Goal: Transaction & Acquisition: Purchase product/service

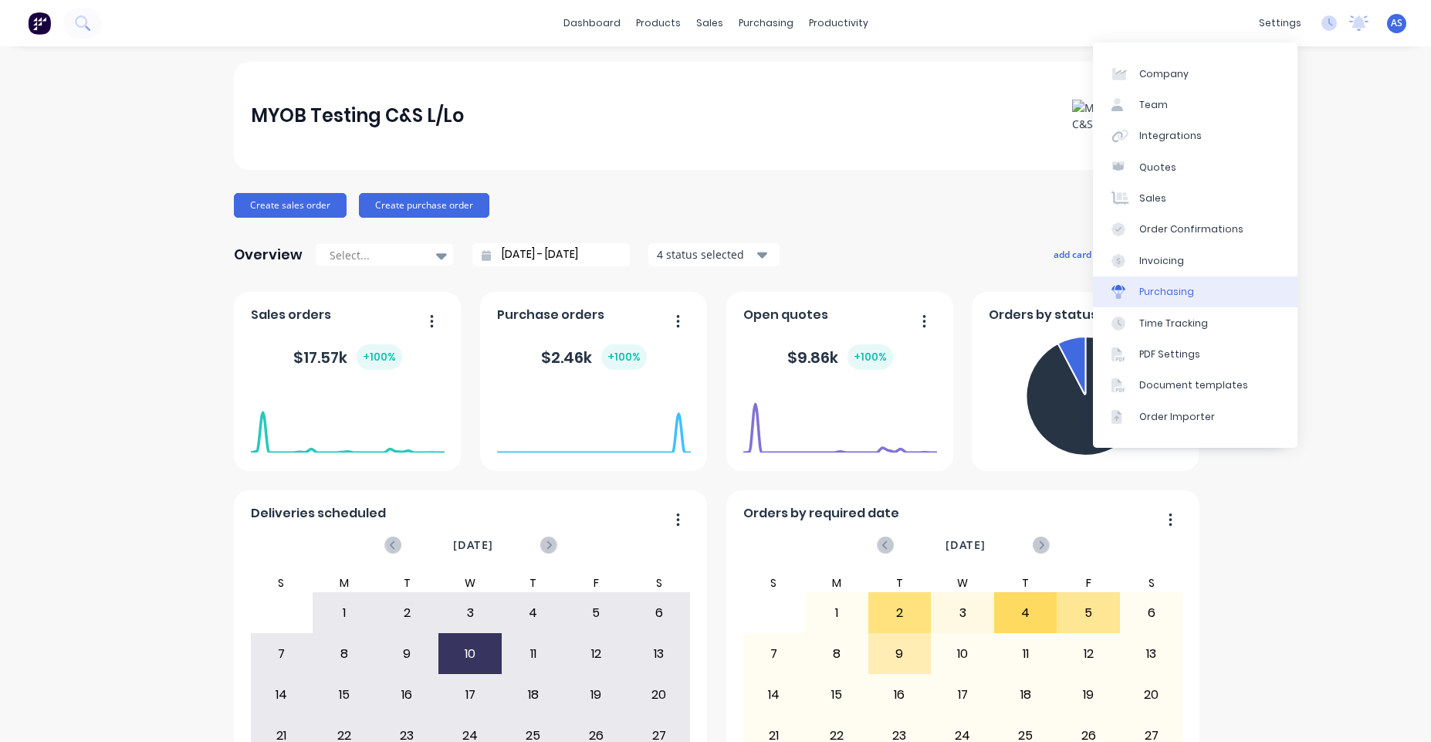
click at [1180, 283] on link "Purchasing" at bounding box center [1195, 291] width 205 height 31
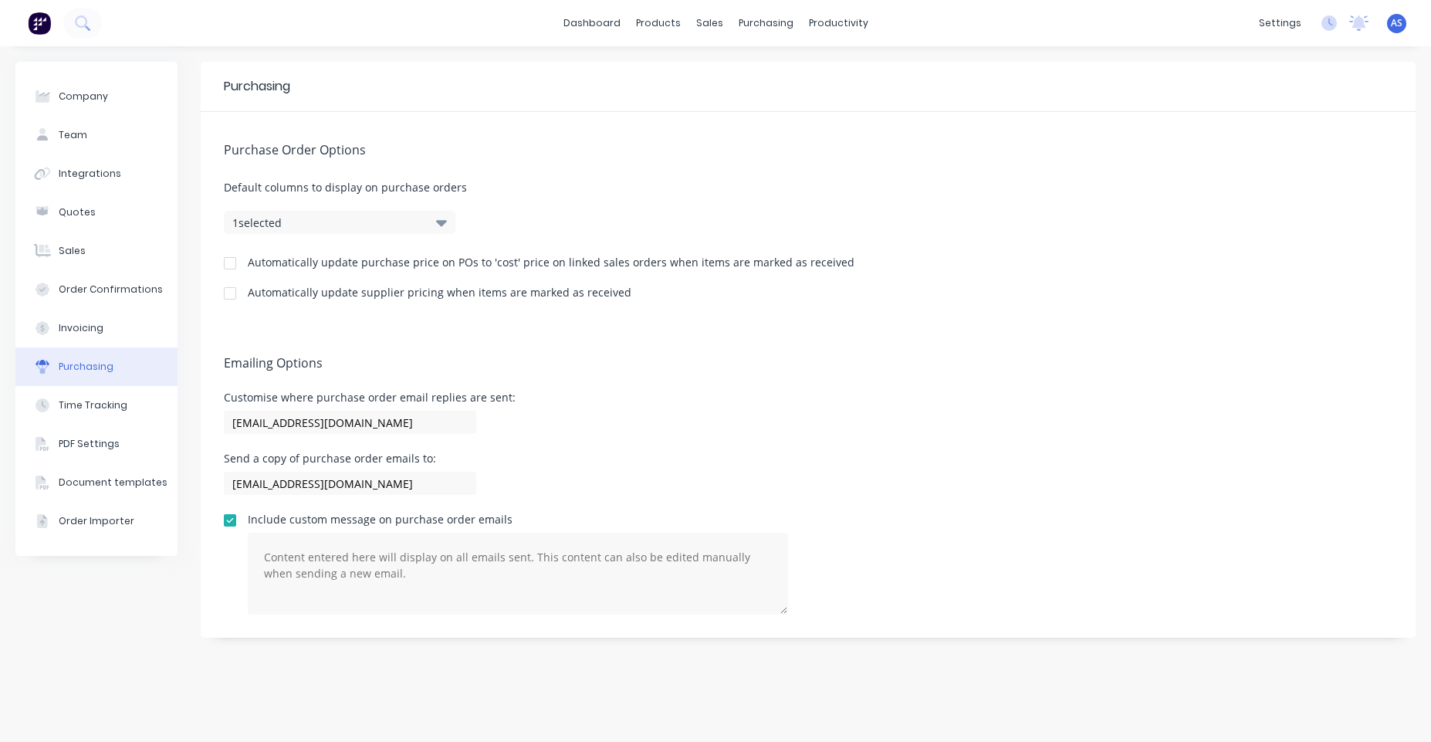
click at [513, 263] on div "Automatically update purchase price on POs to 'cost' price on linked sales orde…" at bounding box center [551, 262] width 607 height 11
click at [225, 264] on div at bounding box center [230, 263] width 31 height 31
click at [232, 293] on div at bounding box center [230, 293] width 31 height 31
click at [729, 64] on link "Sales Orders" at bounding box center [791, 73] width 205 height 31
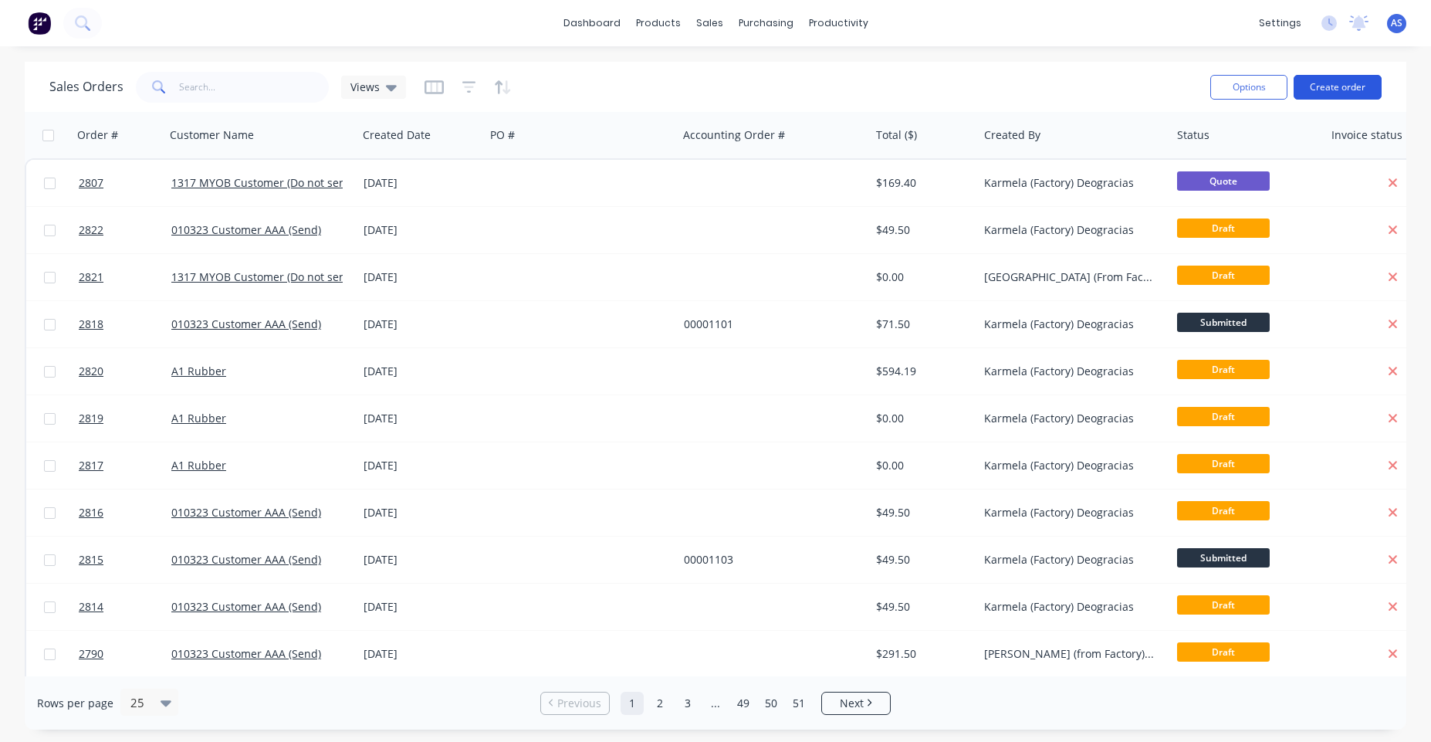
click at [1342, 82] on button "Create order" at bounding box center [1338, 87] width 88 height 25
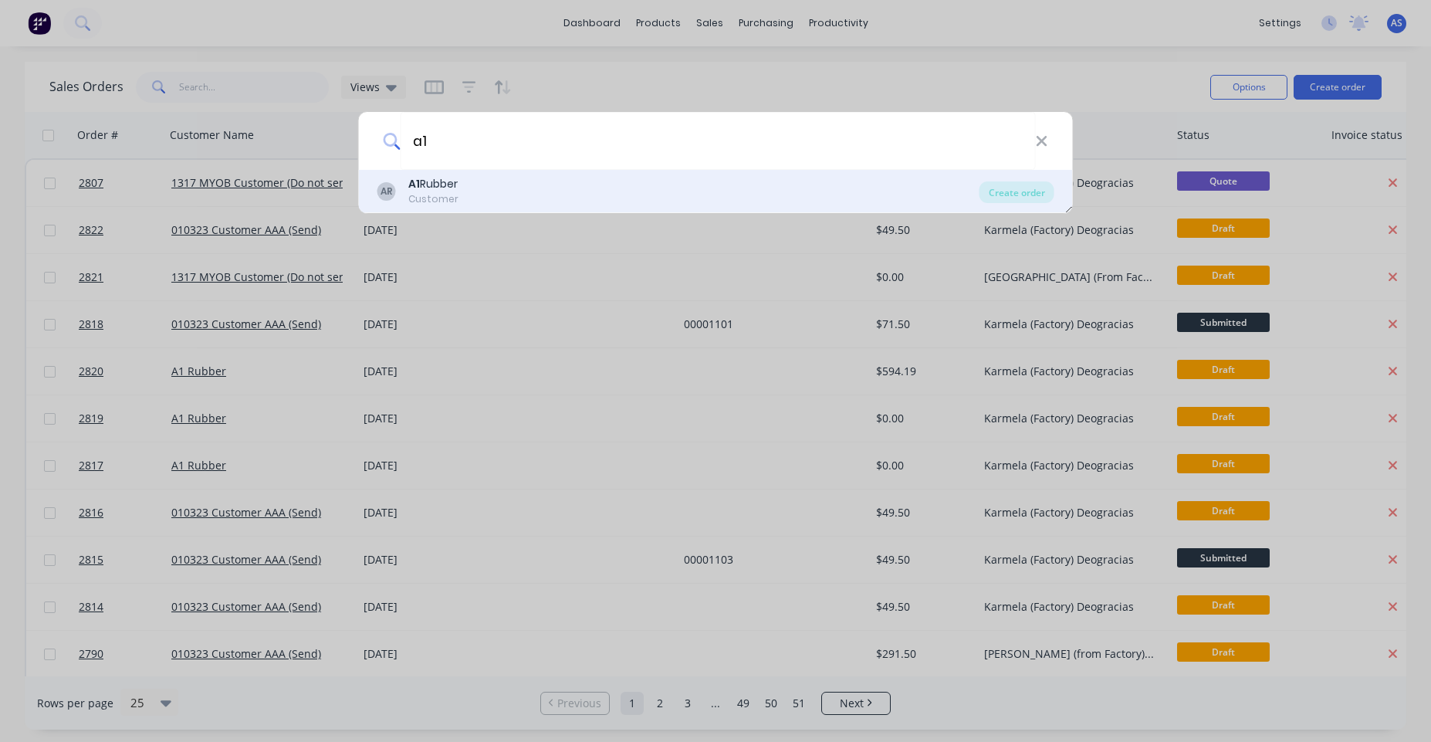
type input "a1"
click at [892, 203] on div "AR A1 Rubber Customer" at bounding box center [678, 191] width 602 height 30
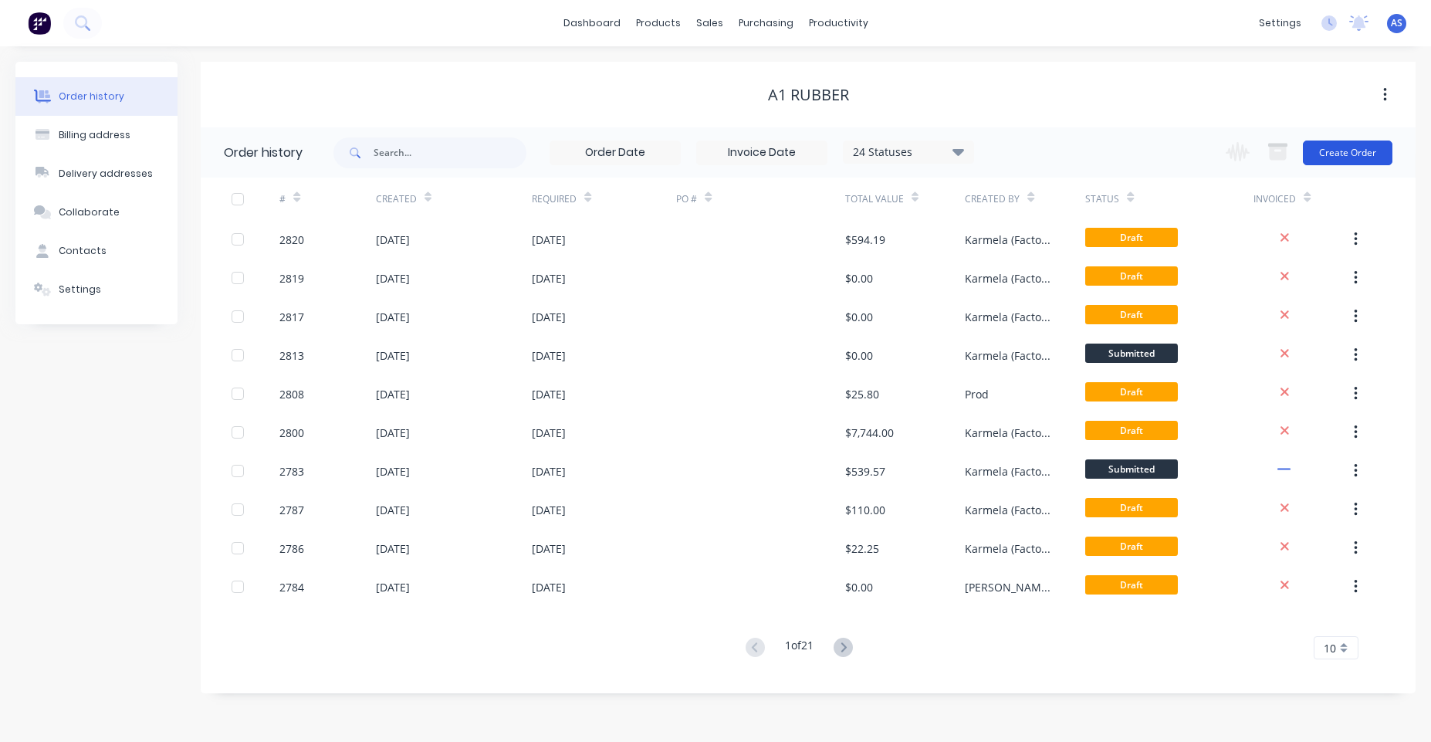
click at [1335, 157] on button "Create Order" at bounding box center [1348, 152] width 90 height 25
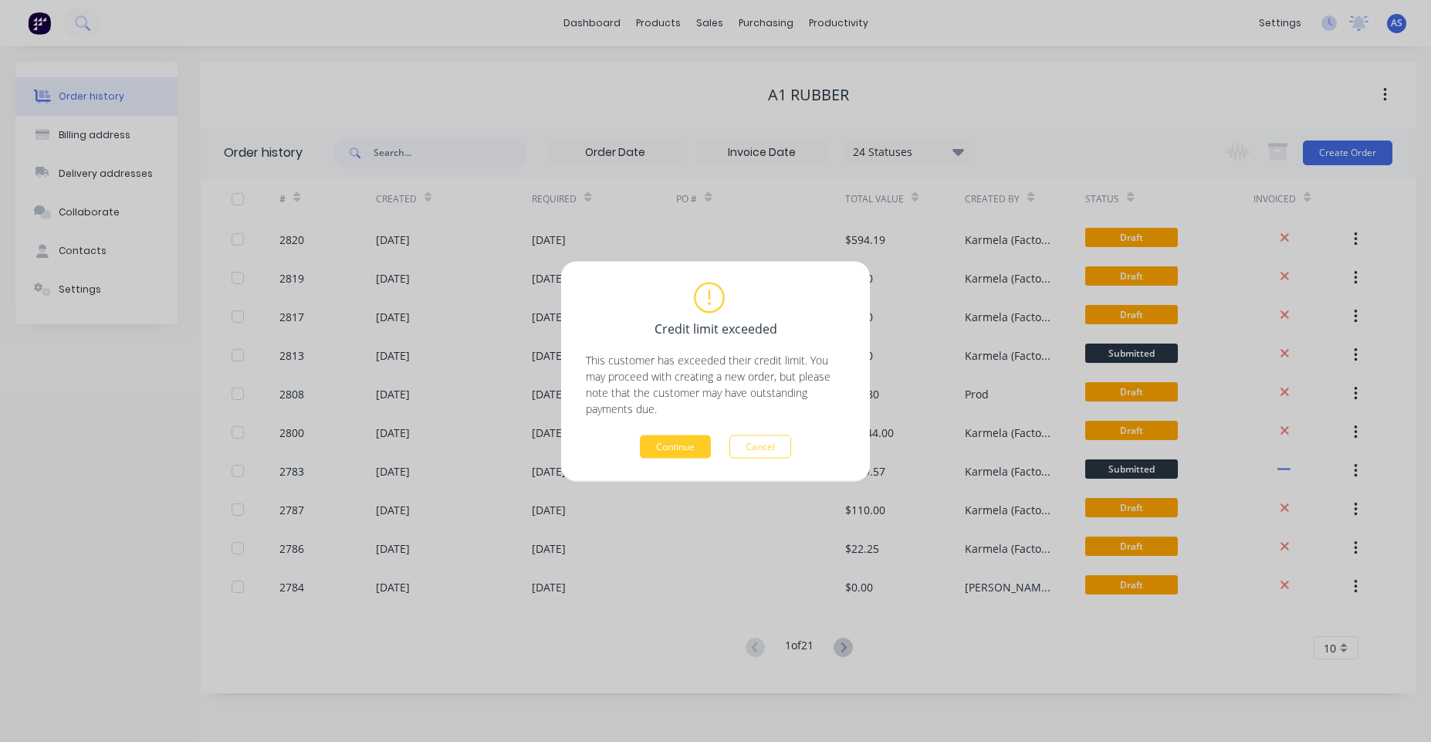
click at [681, 448] on button "Continue" at bounding box center [675, 446] width 71 height 23
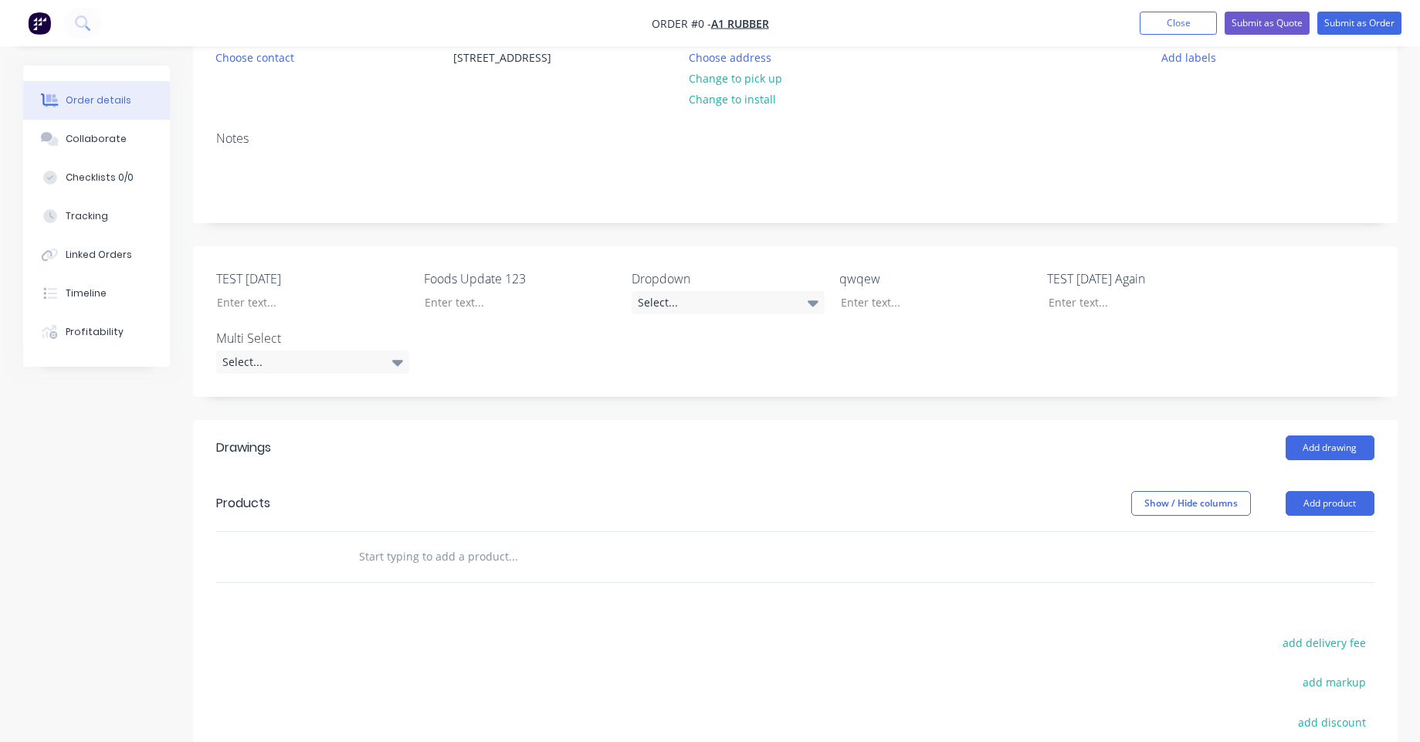
scroll to position [231, 0]
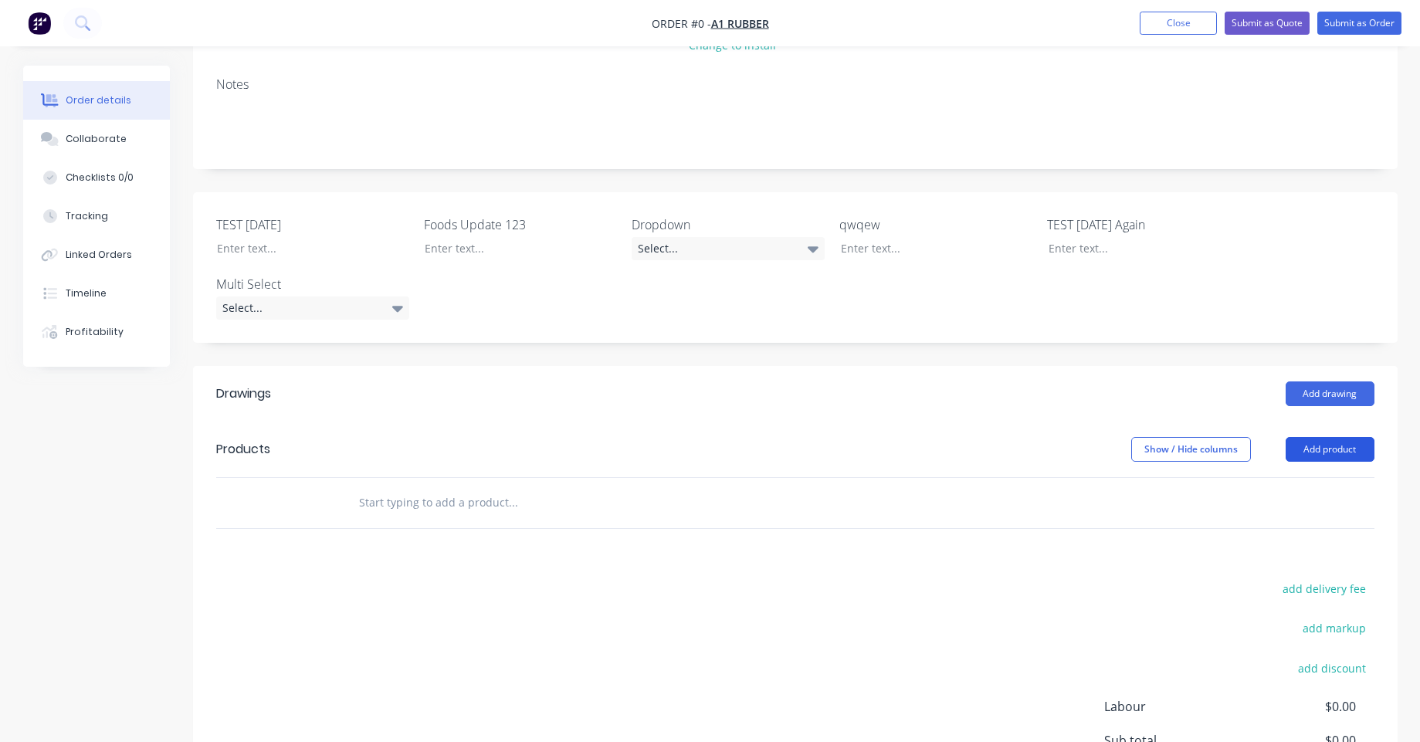
click at [1329, 456] on button "Add product" at bounding box center [1329, 449] width 89 height 25
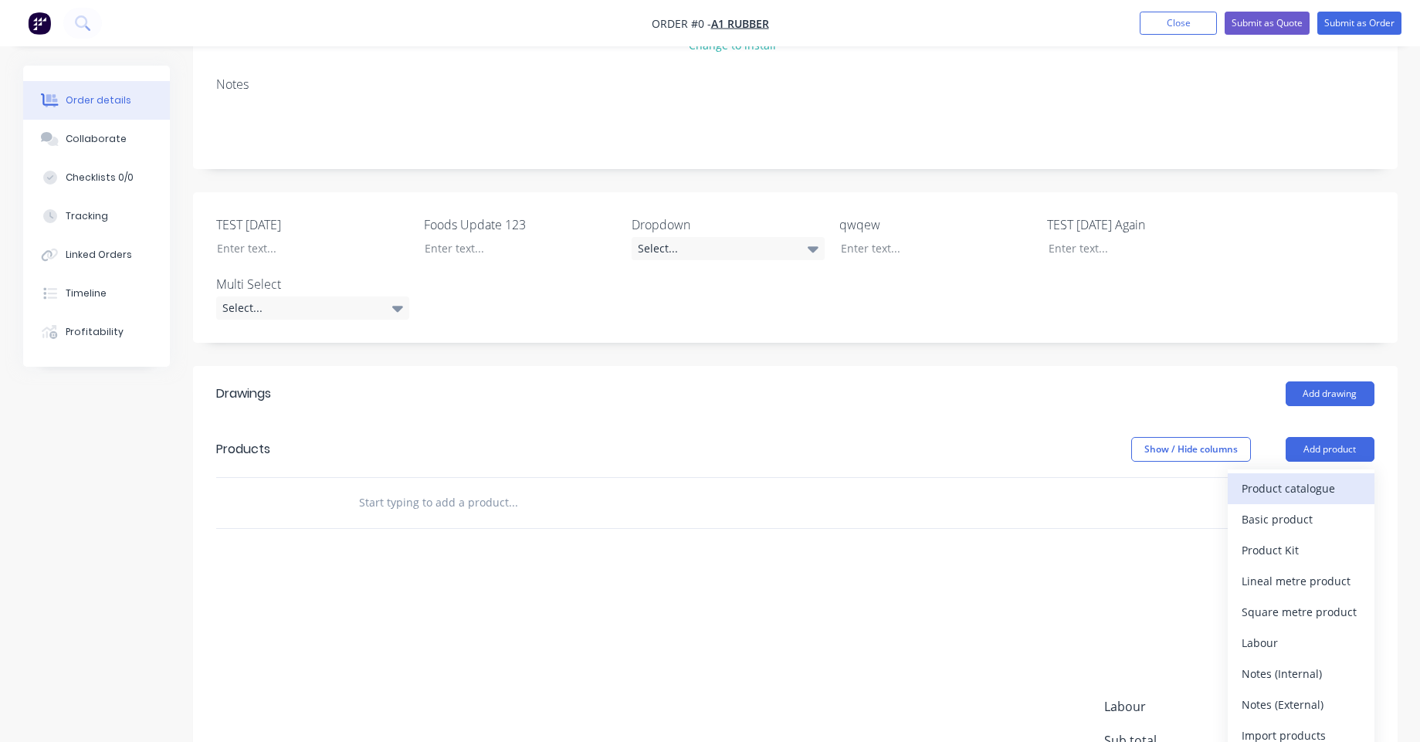
click at [1294, 493] on div "Product catalogue" at bounding box center [1300, 488] width 119 height 22
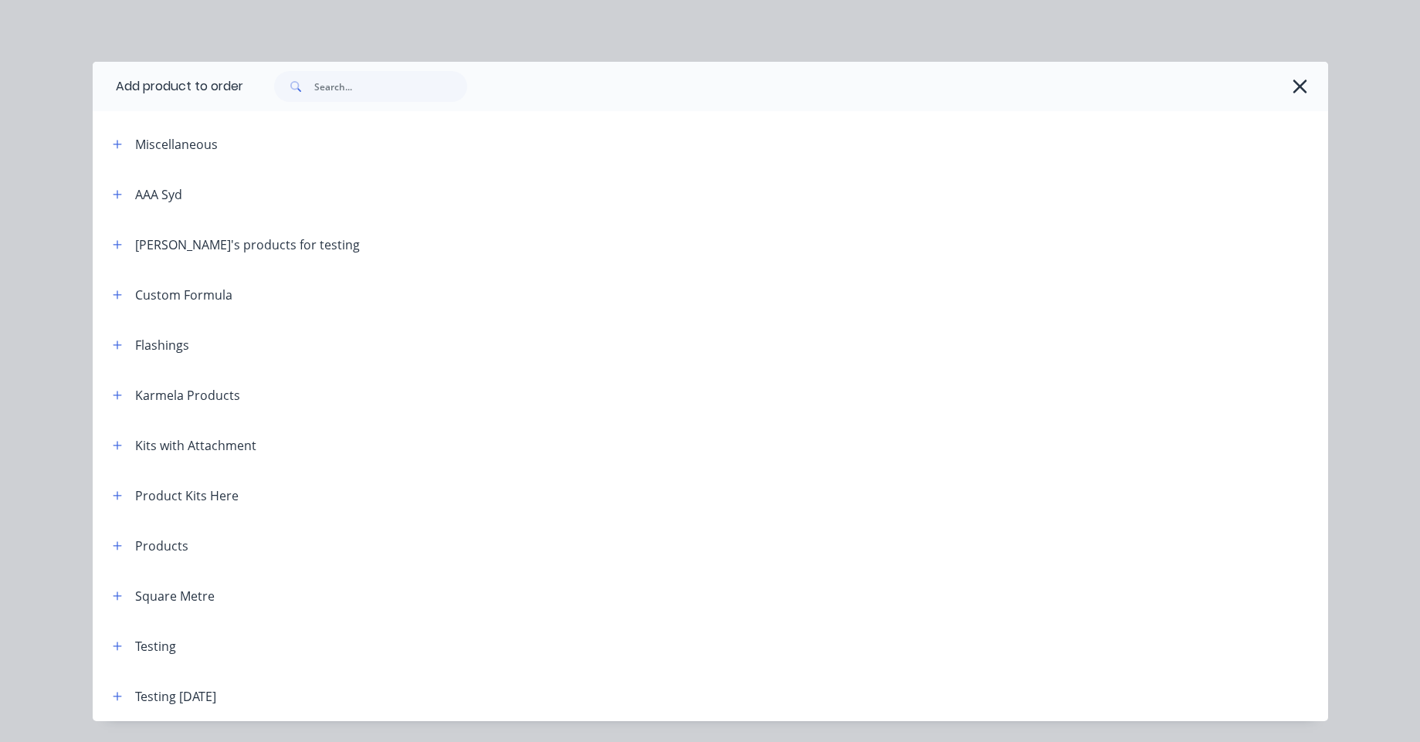
click at [110, 409] on header "Karmela Products" at bounding box center [710, 395] width 1235 height 50
click at [113, 398] on icon "button" at bounding box center [117, 395] width 9 height 11
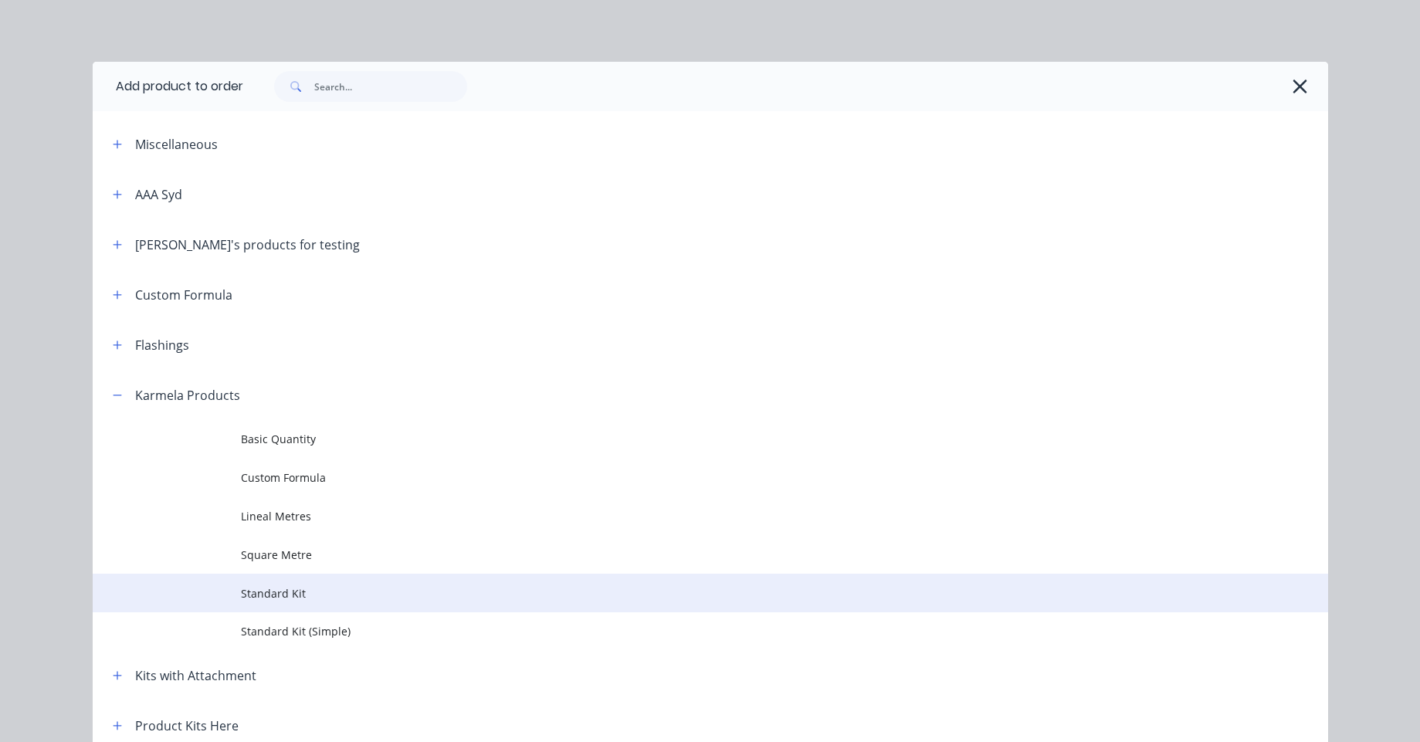
click at [286, 607] on td "Standard Kit" at bounding box center [784, 593] width 1087 height 39
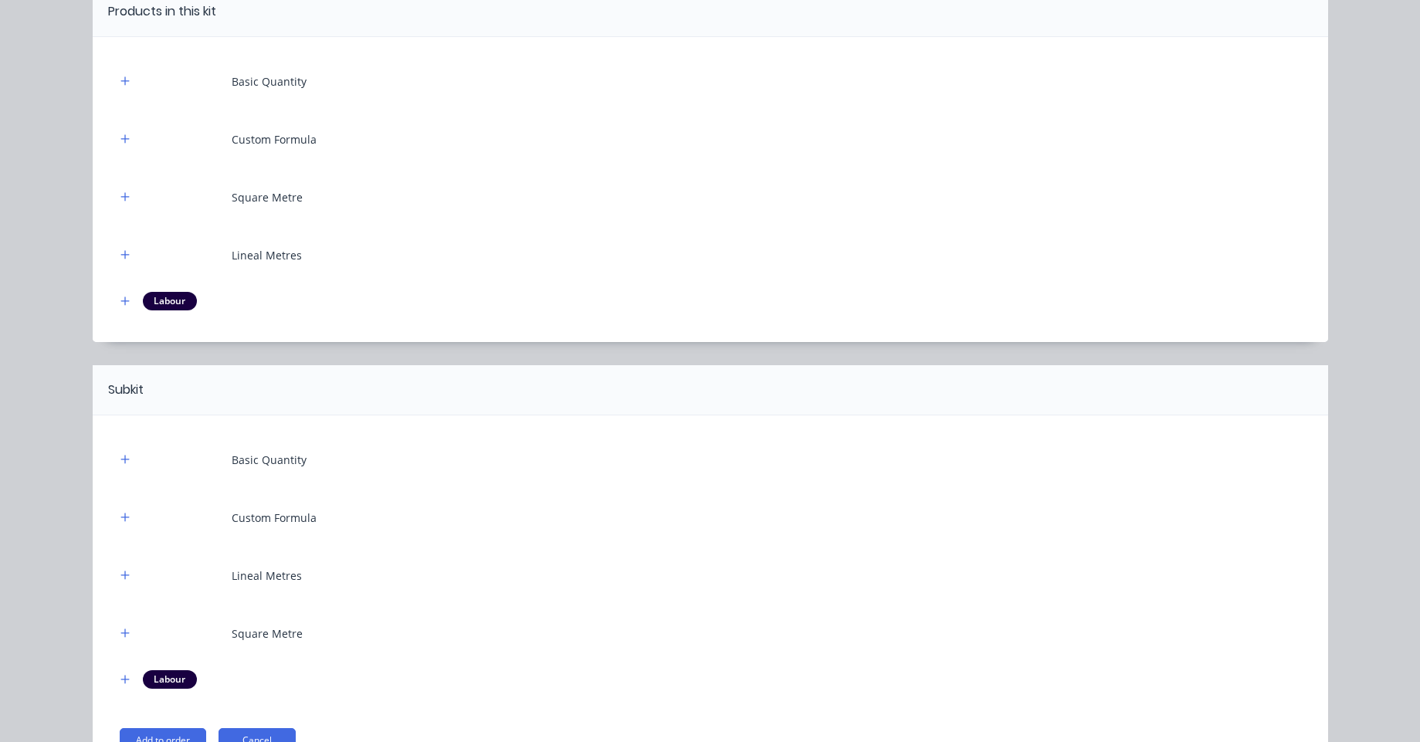
scroll to position [252, 0]
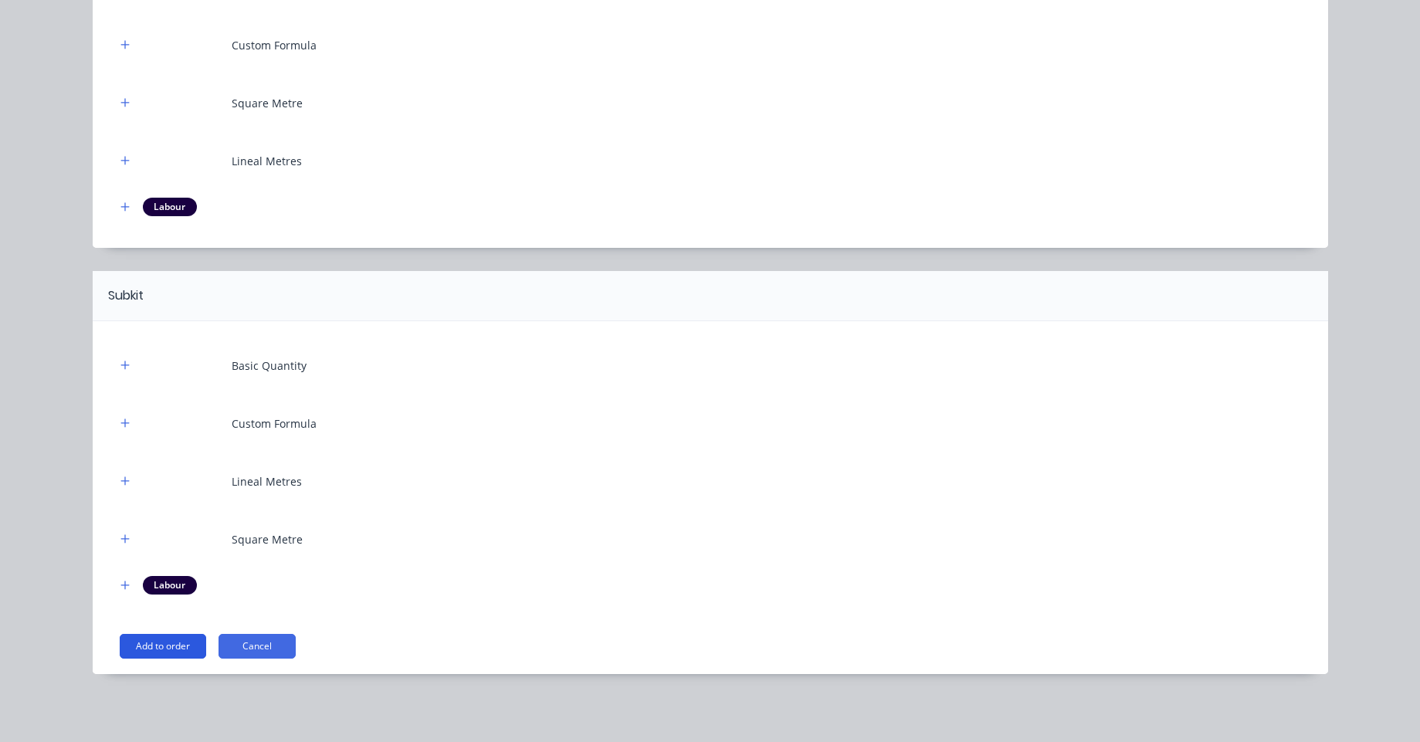
click at [168, 648] on button "Add to order" at bounding box center [163, 646] width 86 height 25
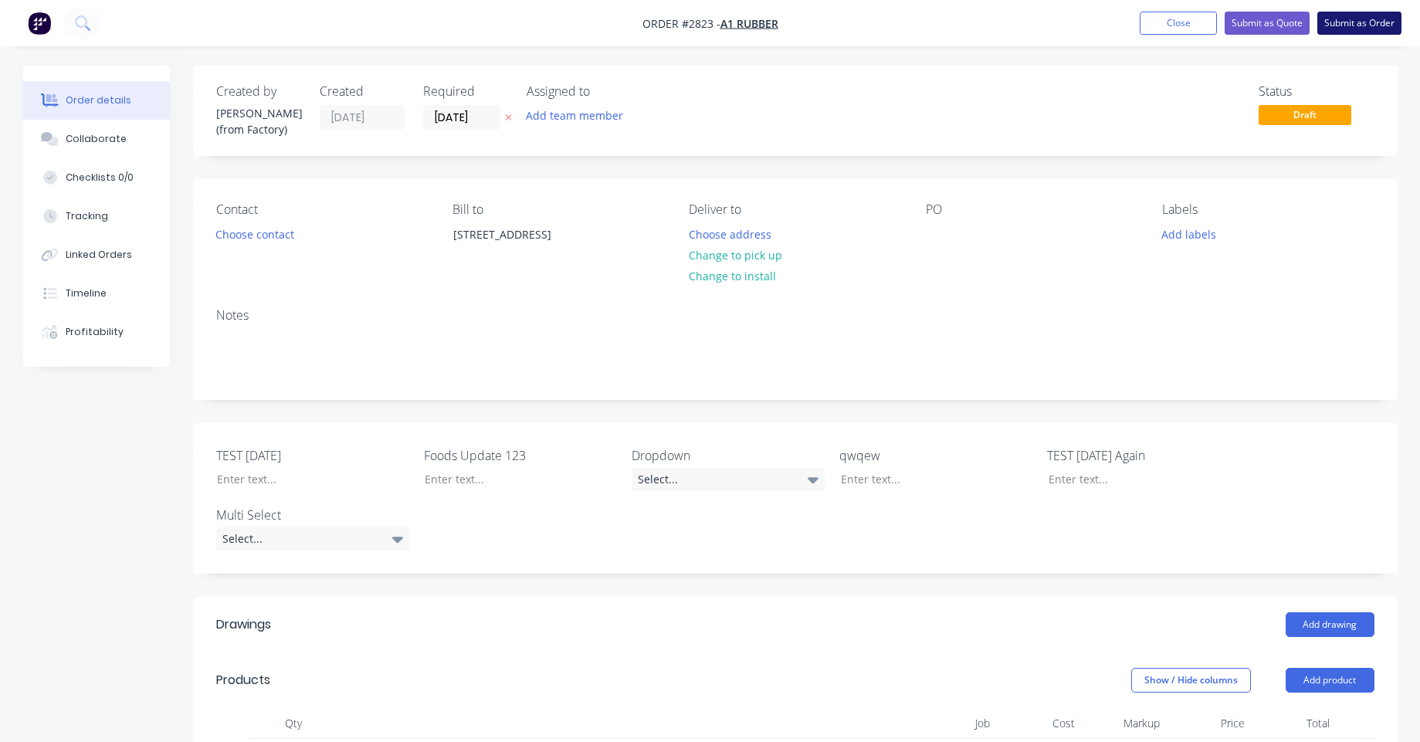
click at [1365, 17] on button "Submit as Order" at bounding box center [1359, 23] width 84 height 23
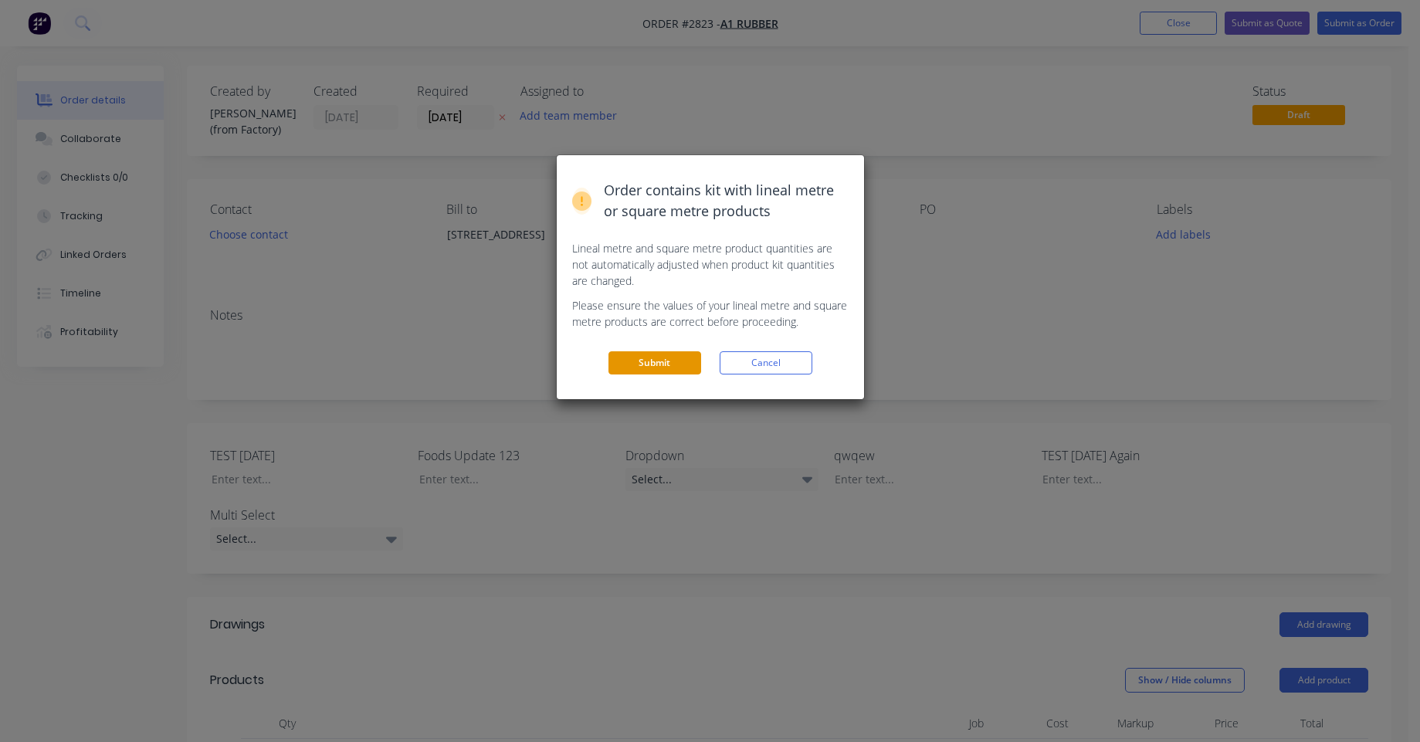
click at [660, 360] on button "Submit" at bounding box center [654, 362] width 93 height 23
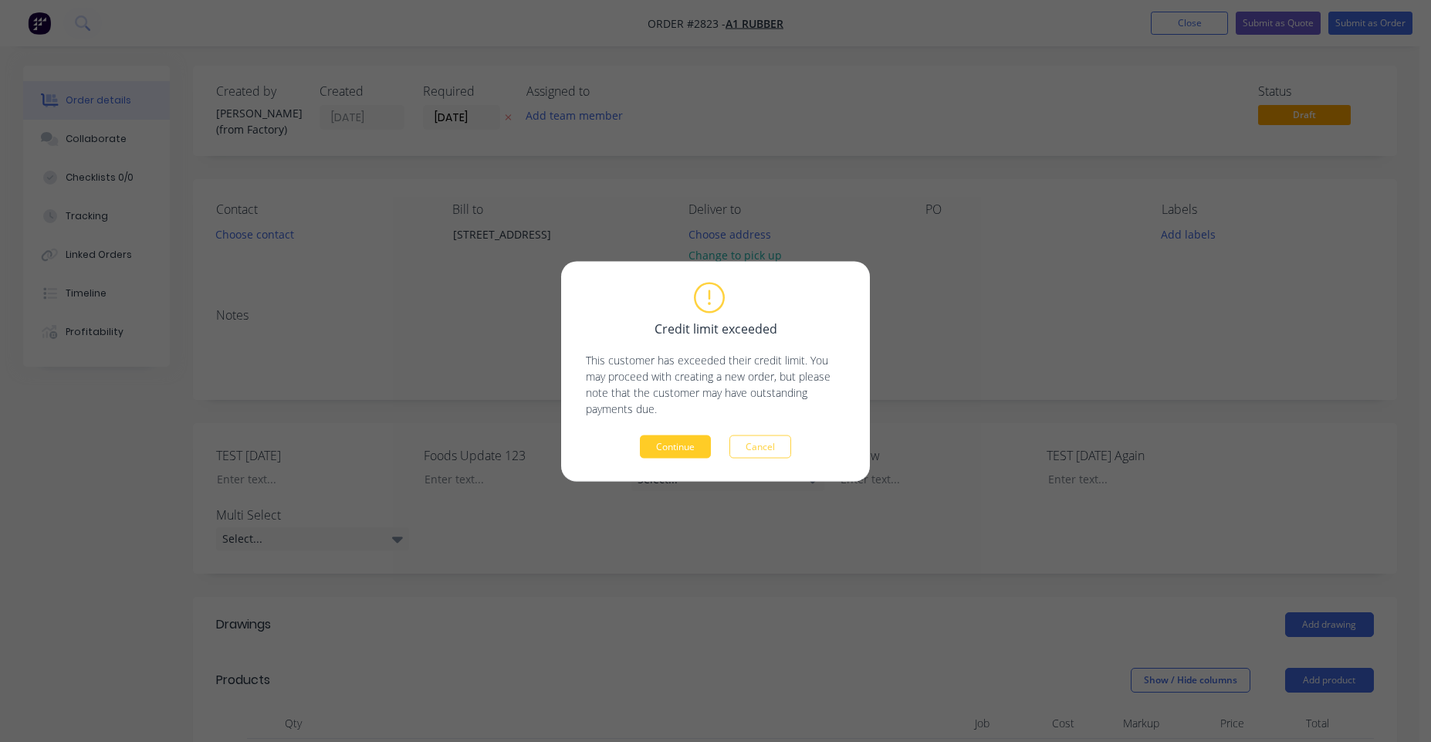
click at [698, 453] on button "Continue" at bounding box center [675, 446] width 71 height 23
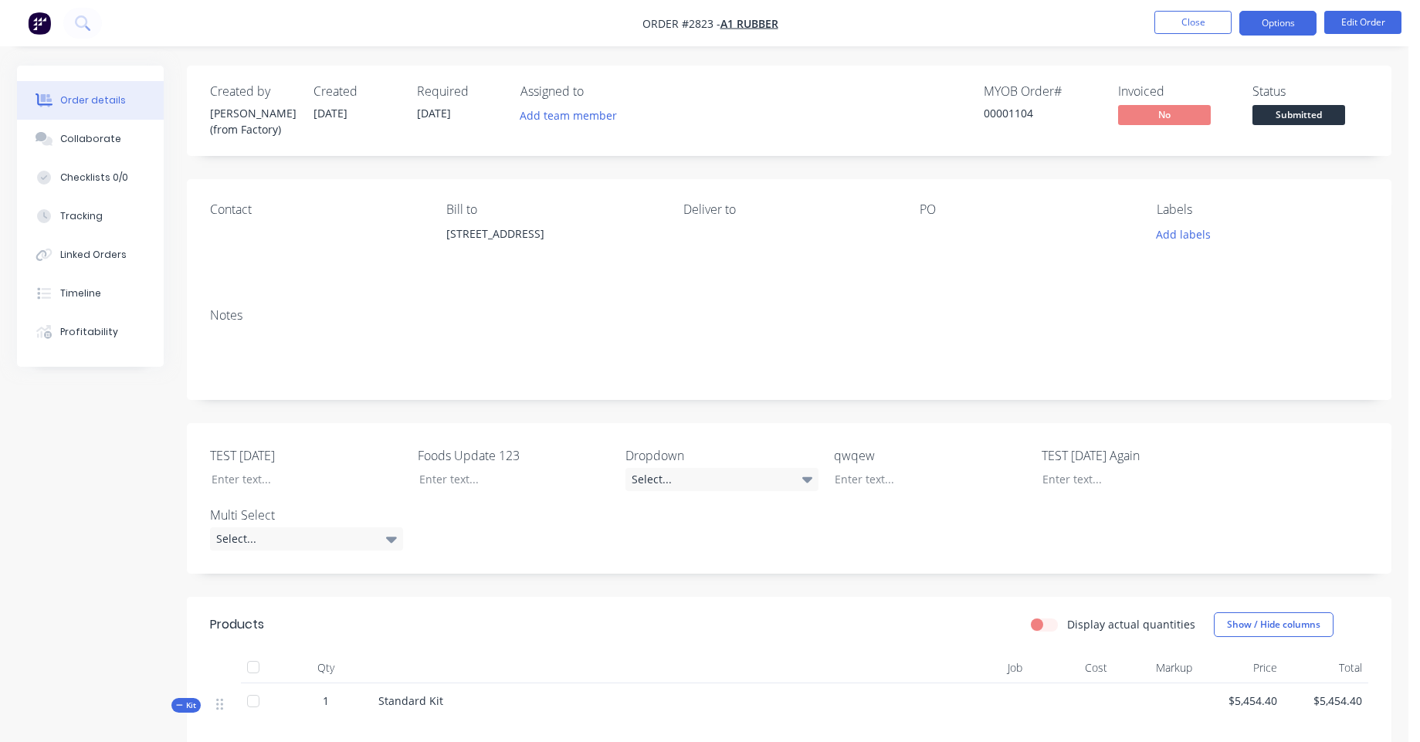
click at [1276, 16] on button "Options" at bounding box center [1277, 23] width 77 height 25
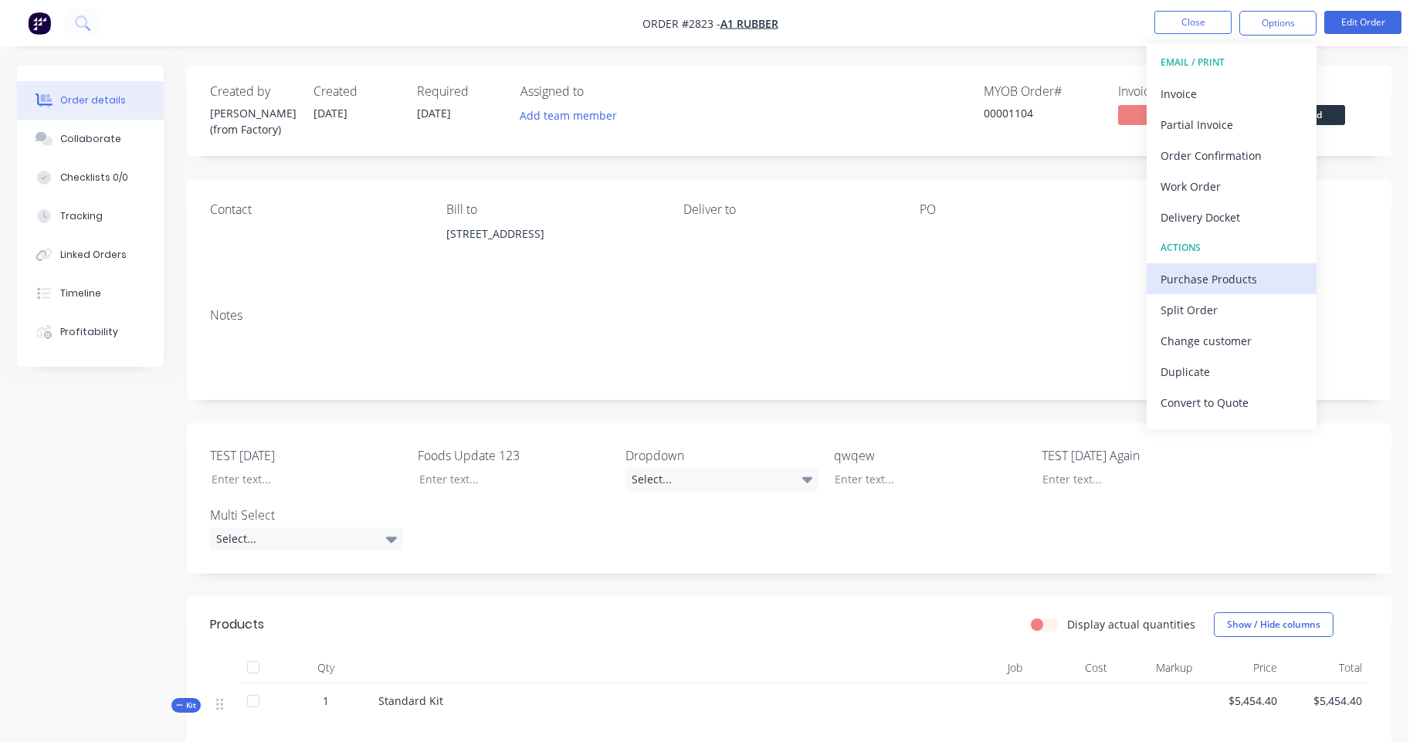
click at [1220, 270] on div "Purchase Products" at bounding box center [1231, 279] width 142 height 22
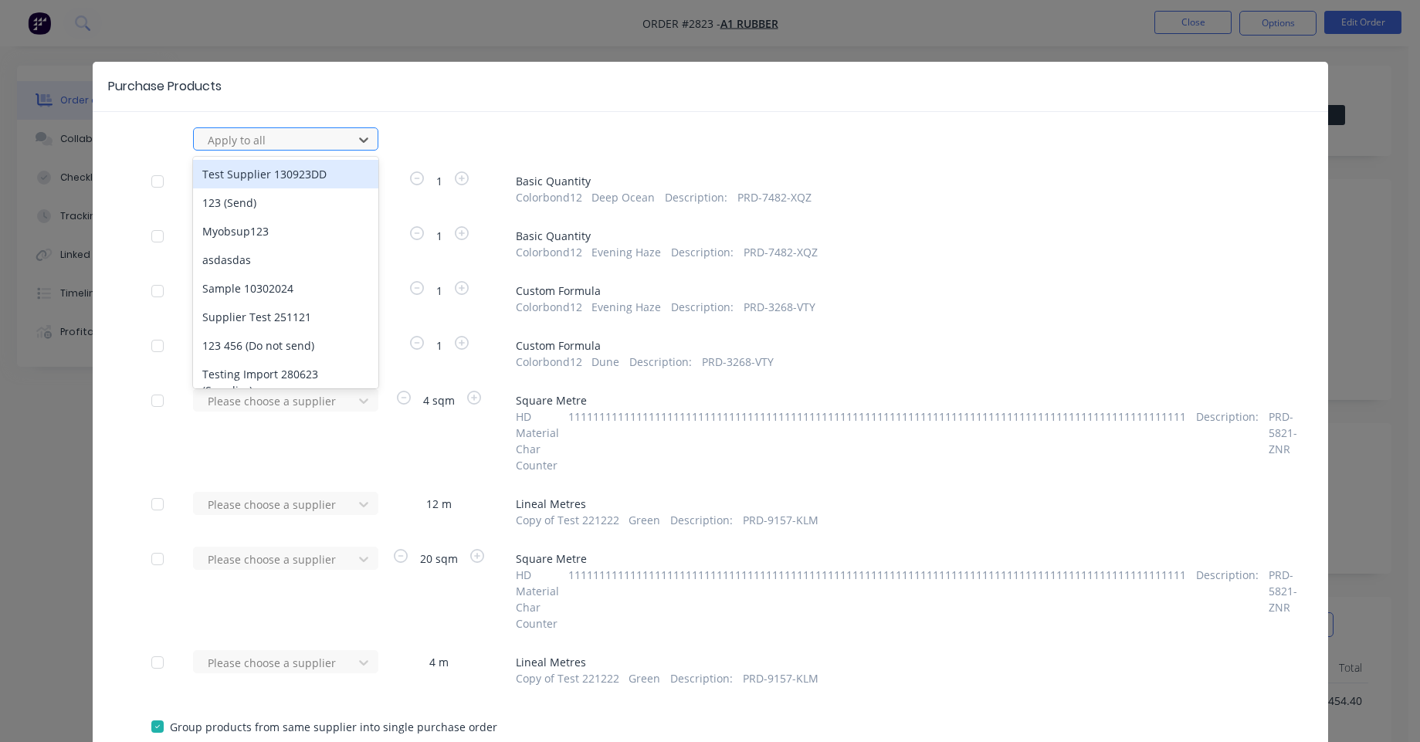
click at [331, 147] on div at bounding box center [275, 139] width 139 height 19
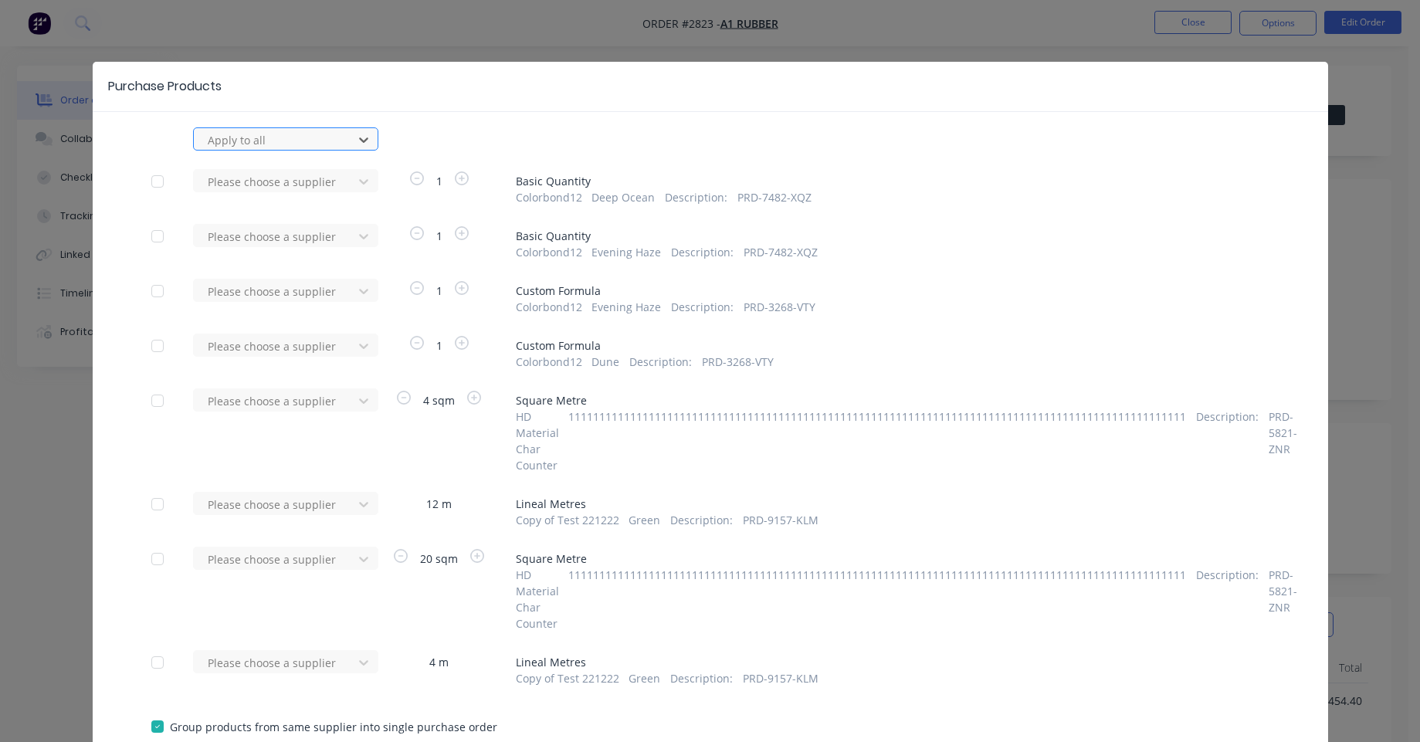
click at [331, 147] on div at bounding box center [275, 139] width 139 height 19
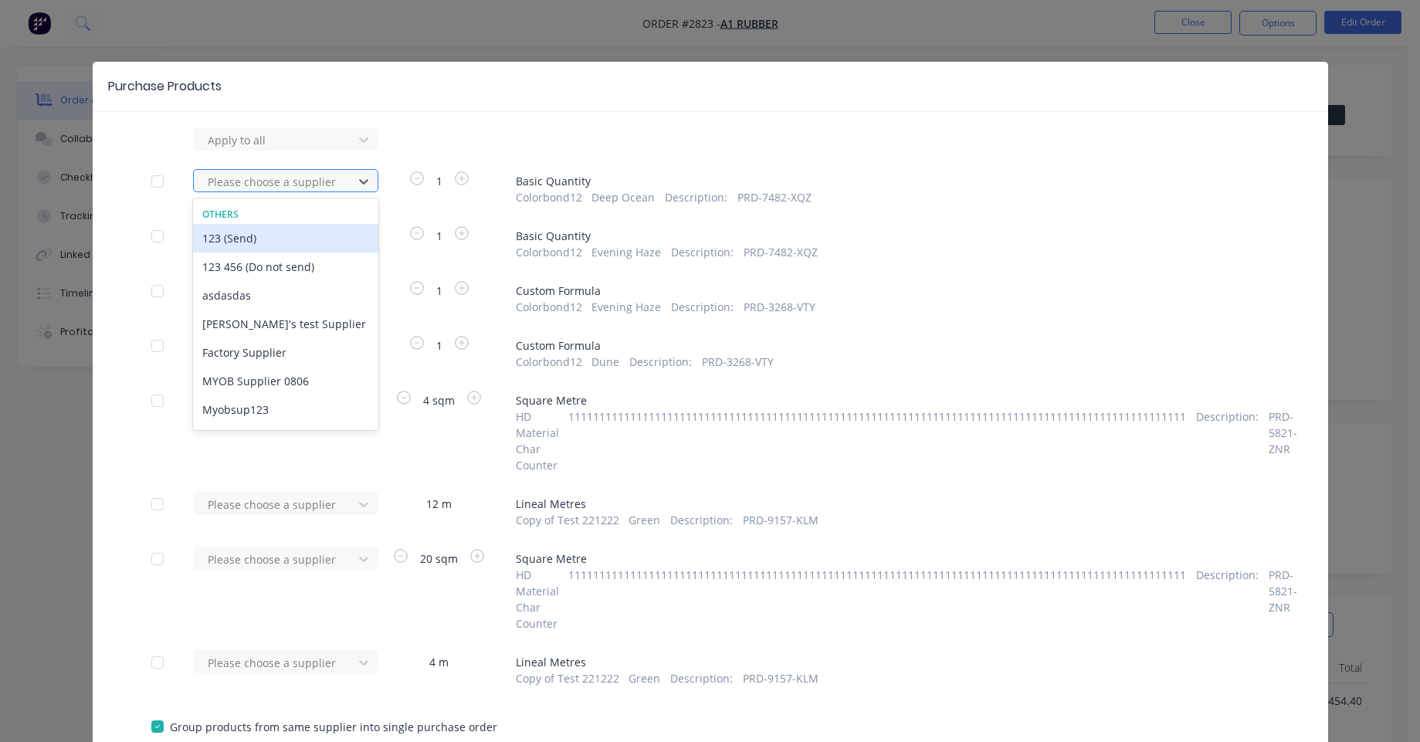
click at [328, 172] on div at bounding box center [275, 181] width 139 height 19
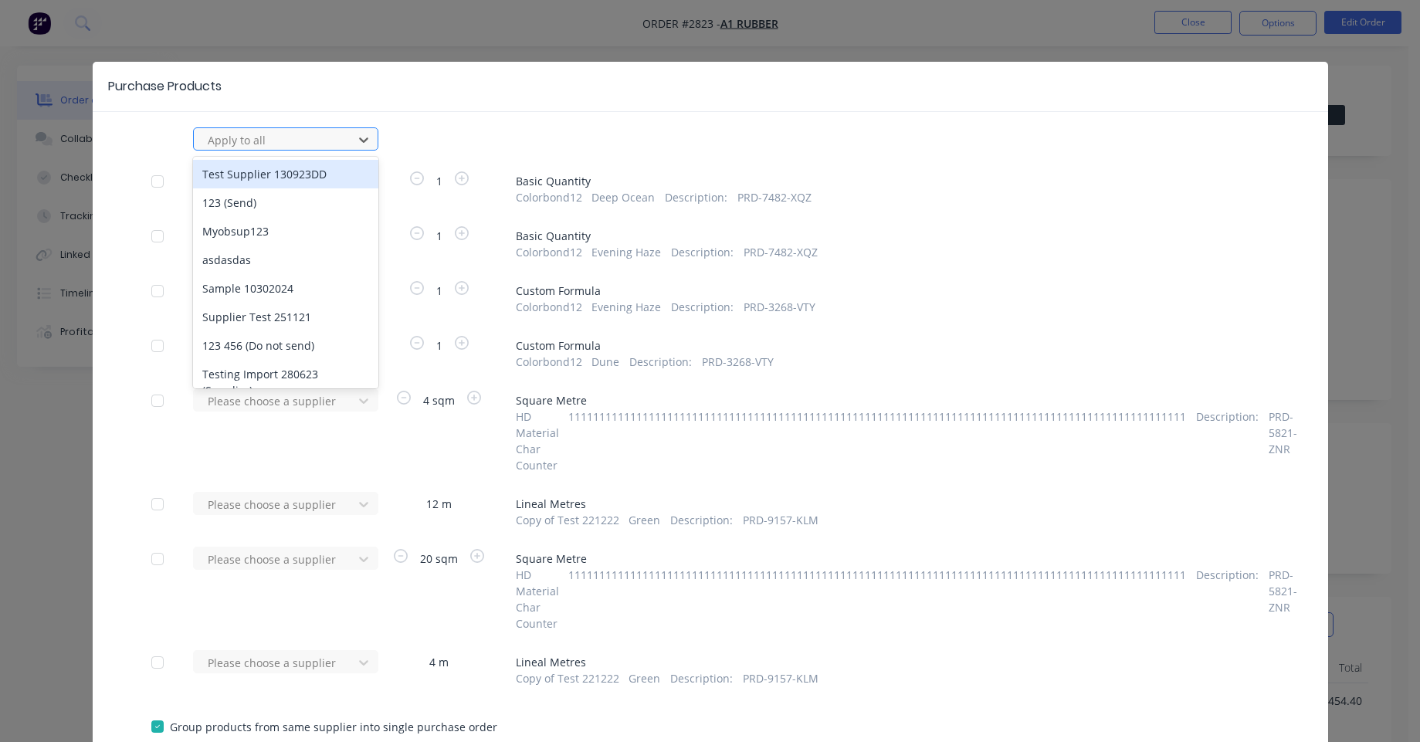
click at [310, 133] on div at bounding box center [275, 139] width 139 height 19
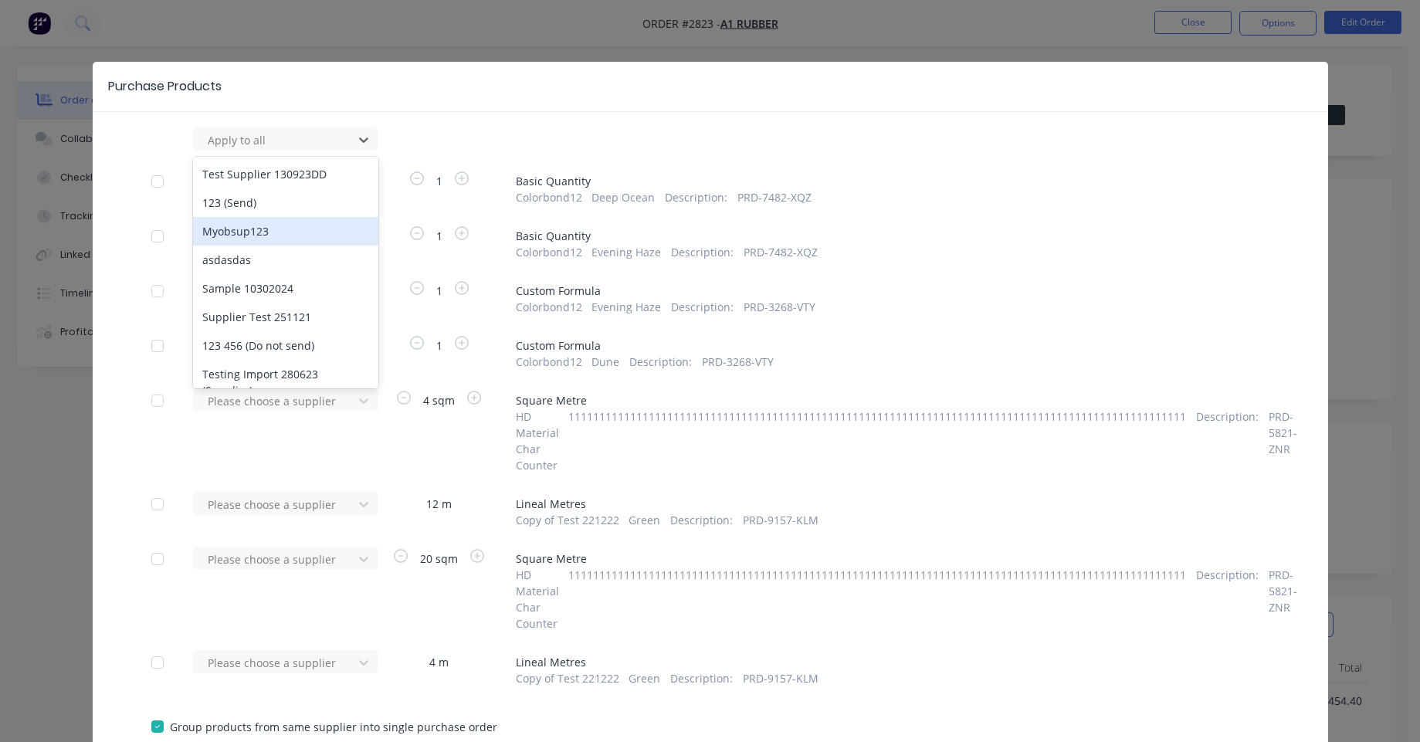
click at [287, 232] on div "Myobsup123" at bounding box center [285, 231] width 185 height 29
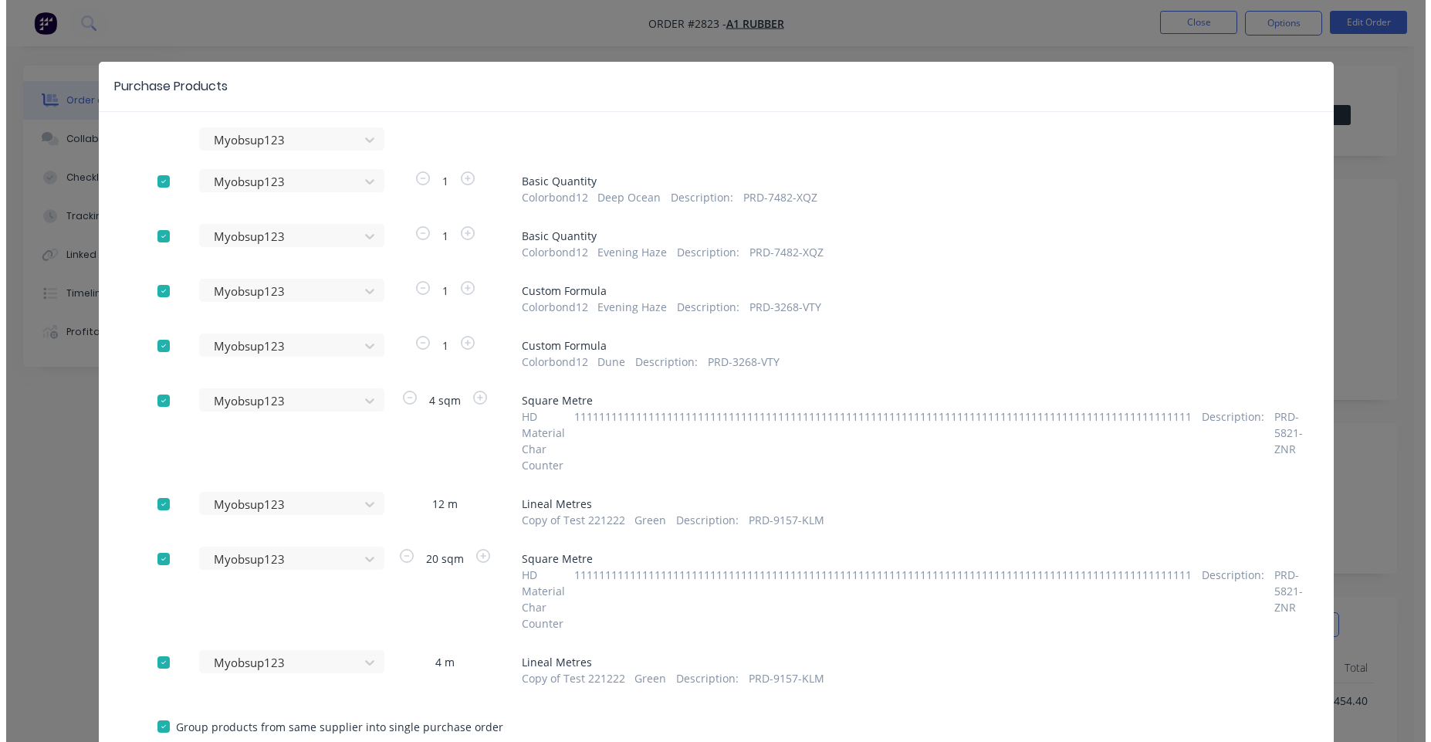
scroll to position [109, 0]
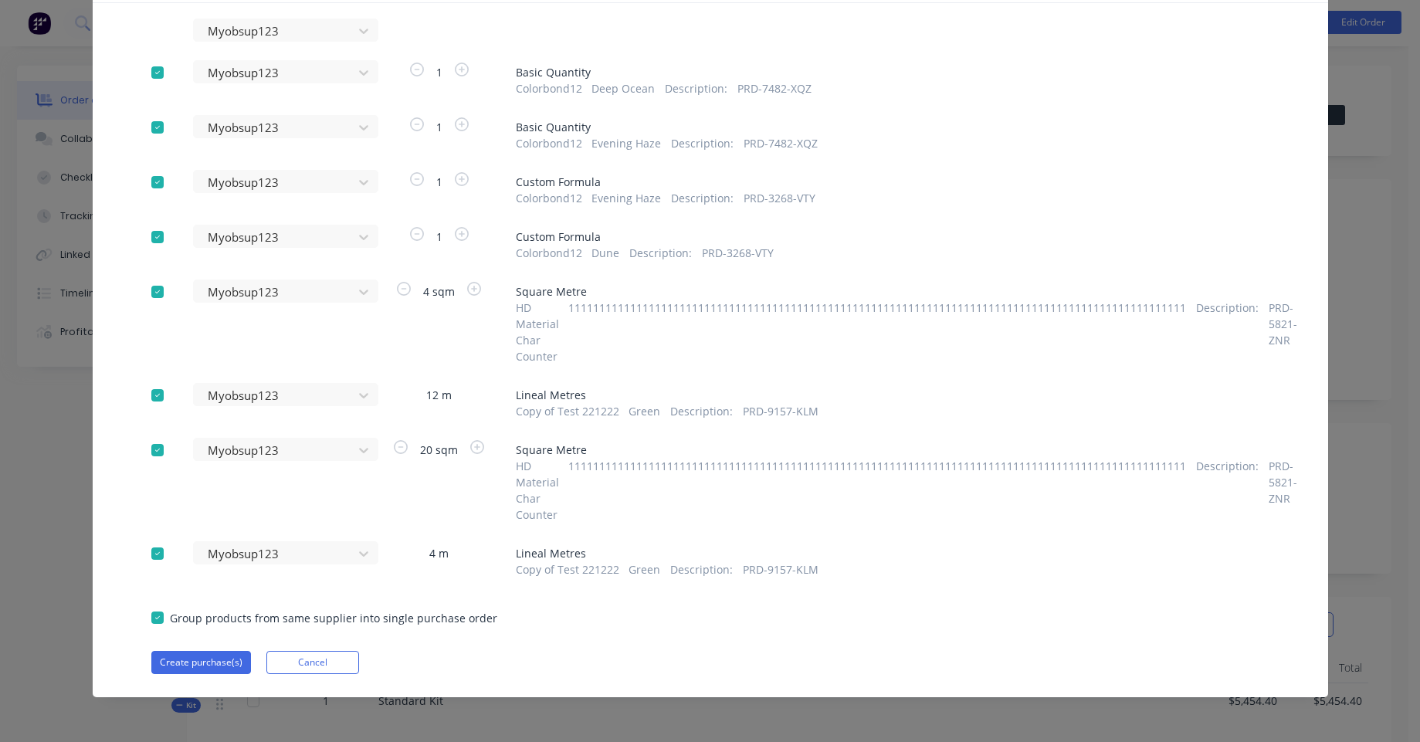
click at [207, 649] on div "Myobsup123 Myobsup123 1 Basic Quantity Colorbond12 Deep Ocean Description : PRD…" at bounding box center [710, 346] width 1235 height 655
click at [211, 660] on button "Create purchase(s)" at bounding box center [201, 662] width 100 height 23
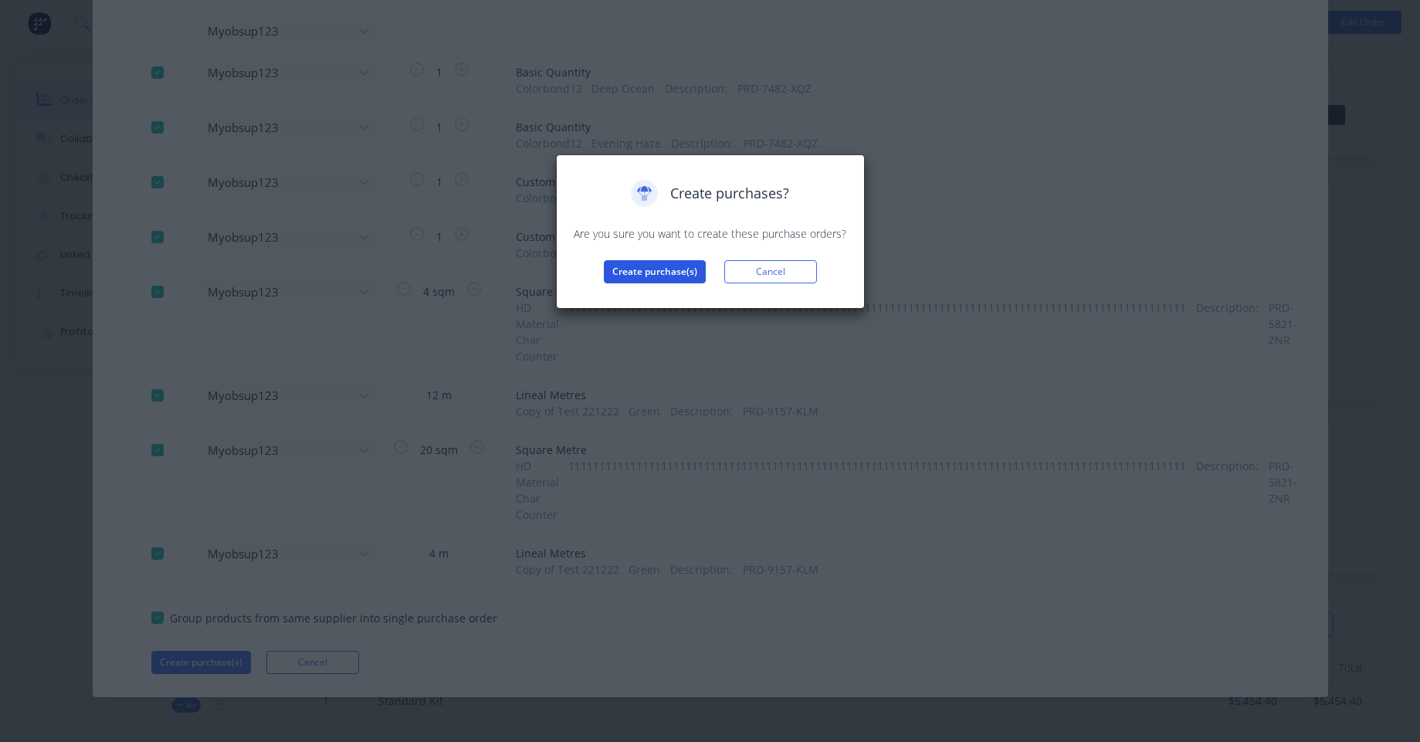
click at [645, 280] on button "Create purchase(s)" at bounding box center [655, 271] width 102 height 23
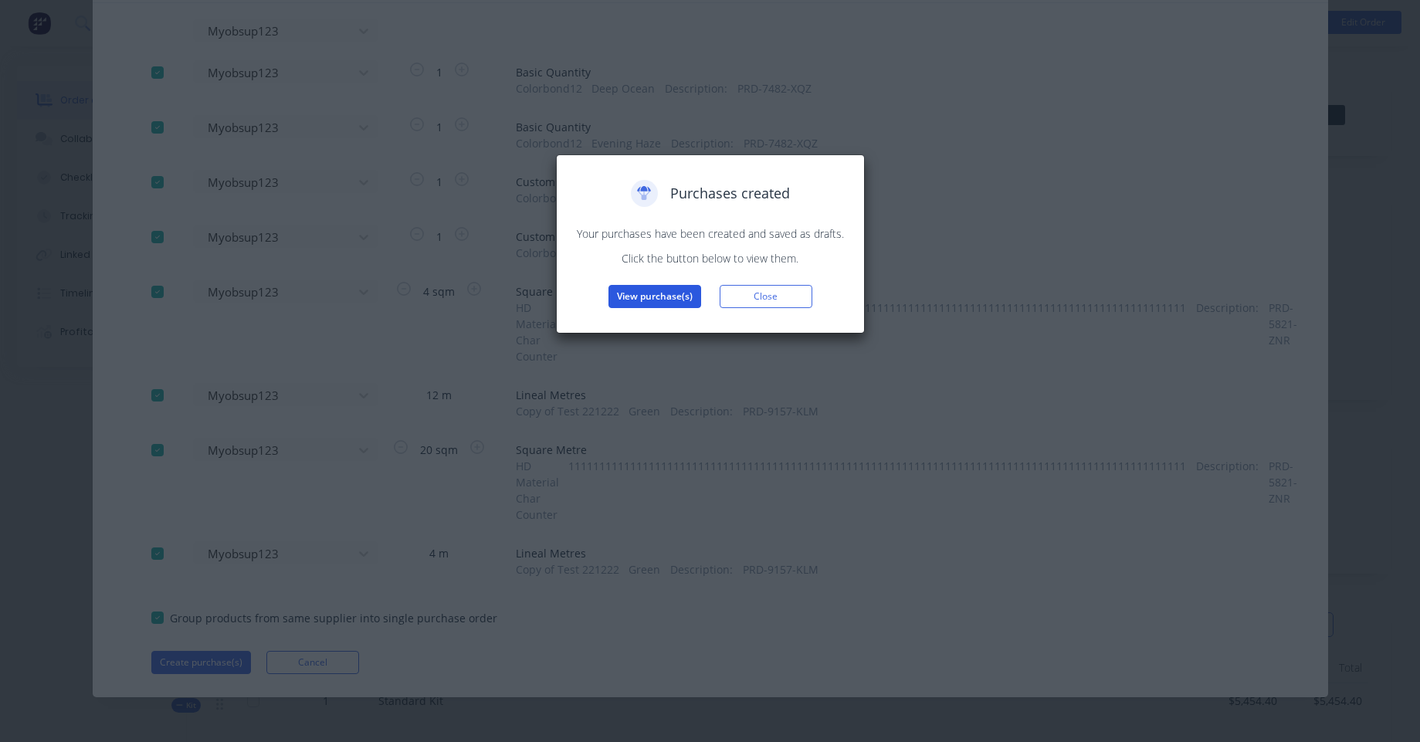
click at [656, 305] on button "View purchase(s)" at bounding box center [654, 296] width 93 height 23
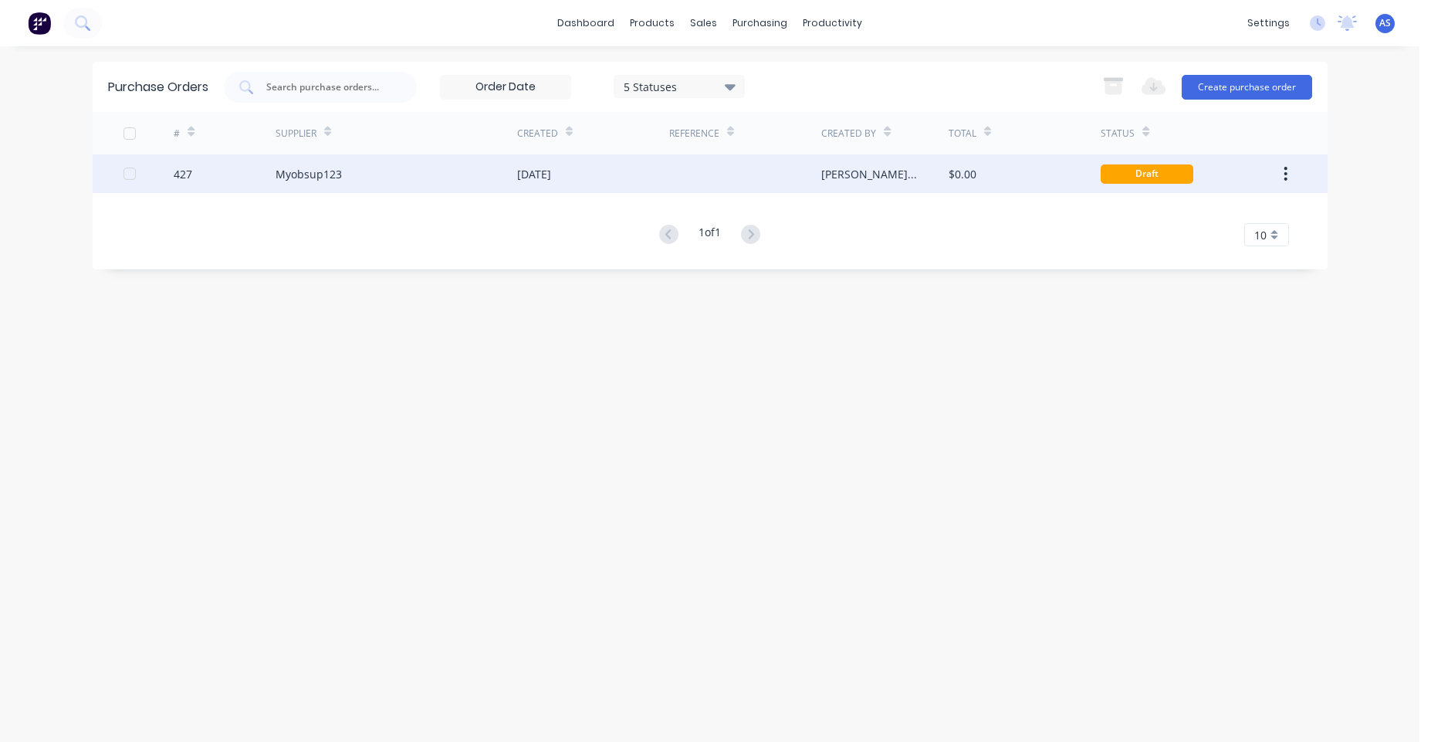
click at [712, 178] on div at bounding box center [745, 173] width 152 height 39
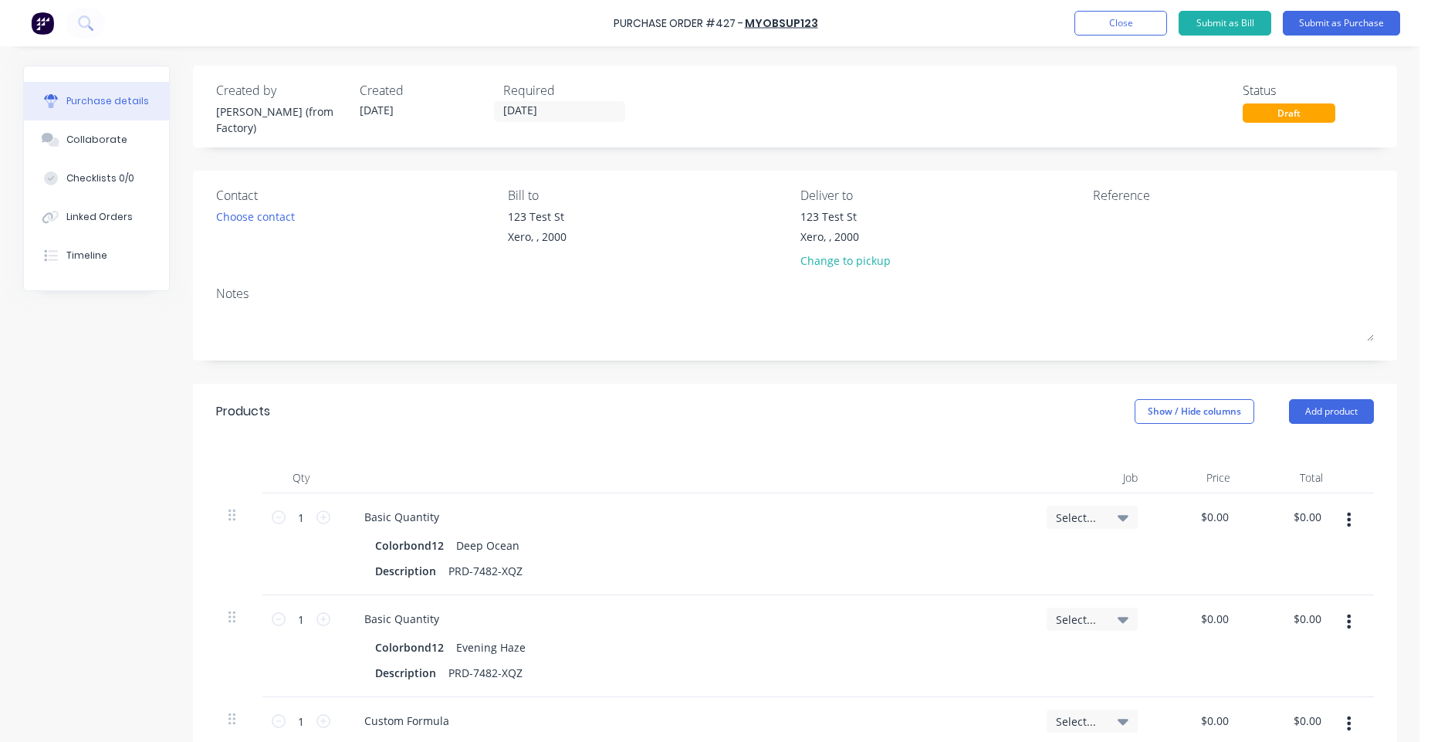
click at [1073, 523] on span "Select..." at bounding box center [1079, 517] width 46 height 16
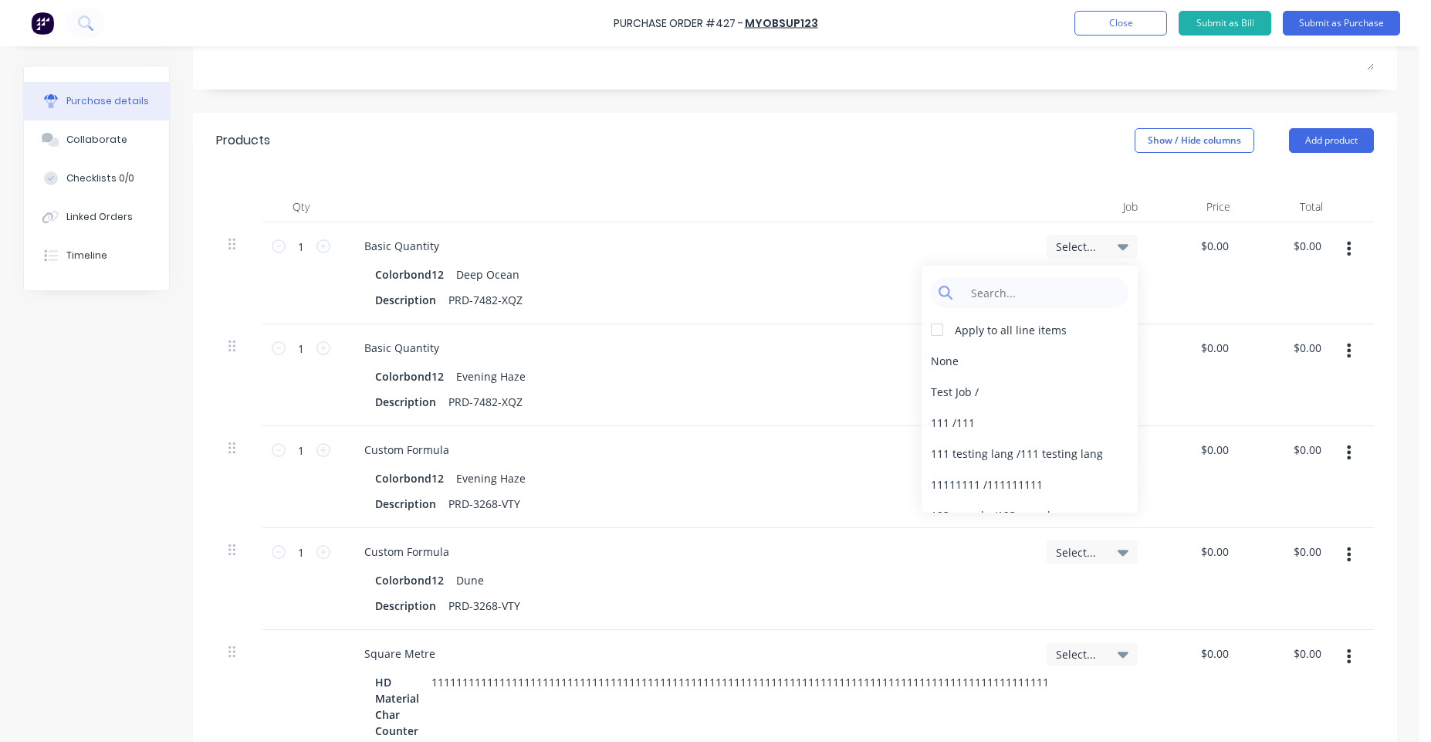
scroll to position [278, 0]
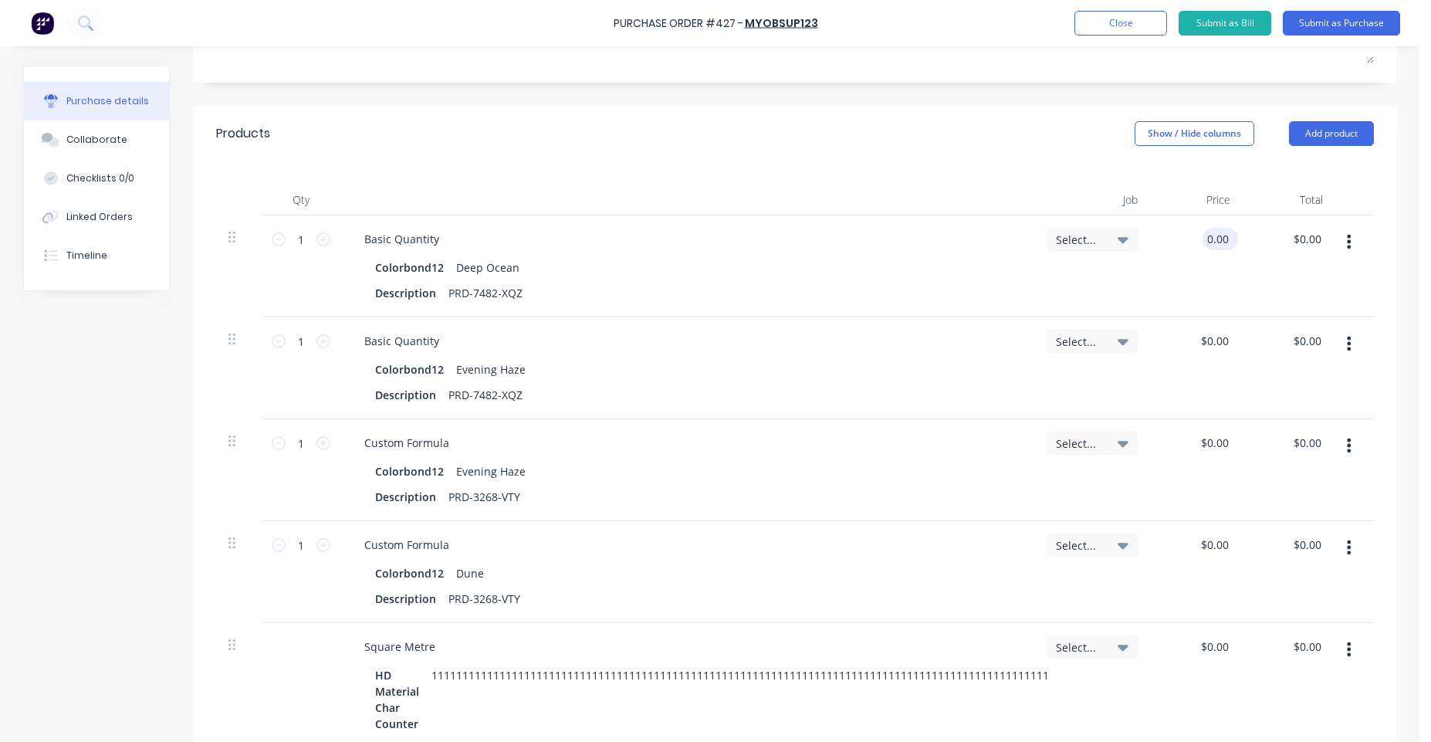
click at [1203, 231] on input "0.00" at bounding box center [1217, 239] width 29 height 22
type input "$0.10"
click at [1154, 369] on div "$0.00 $0.00" at bounding box center [1196, 368] width 93 height 102
click at [1213, 341] on input "0.00" at bounding box center [1217, 341] width 29 height 22
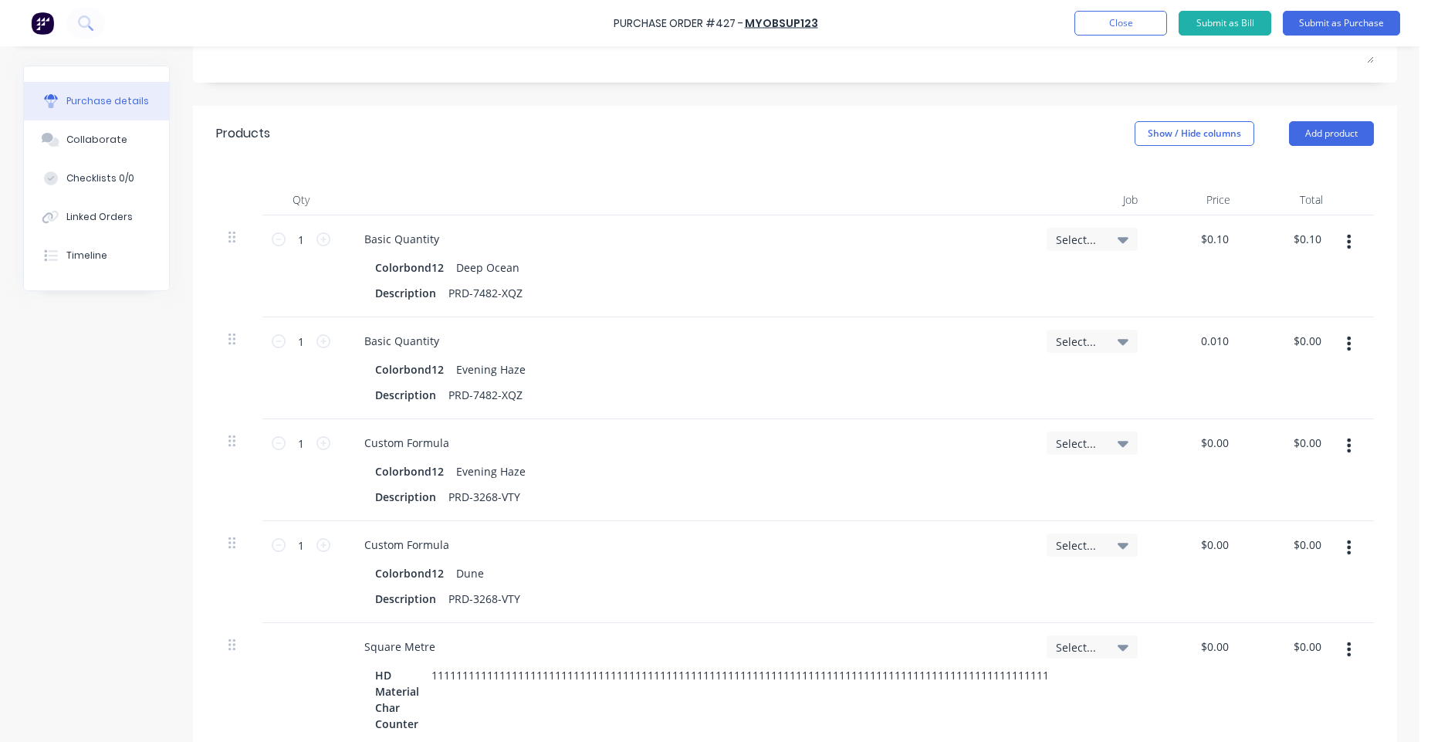
type input "$0.01"
click at [1171, 381] on div "$0.01 0.010" at bounding box center [1196, 368] width 93 height 102
click at [1203, 441] on input "0.00" at bounding box center [1217, 442] width 29 height 22
type input "$5.00"
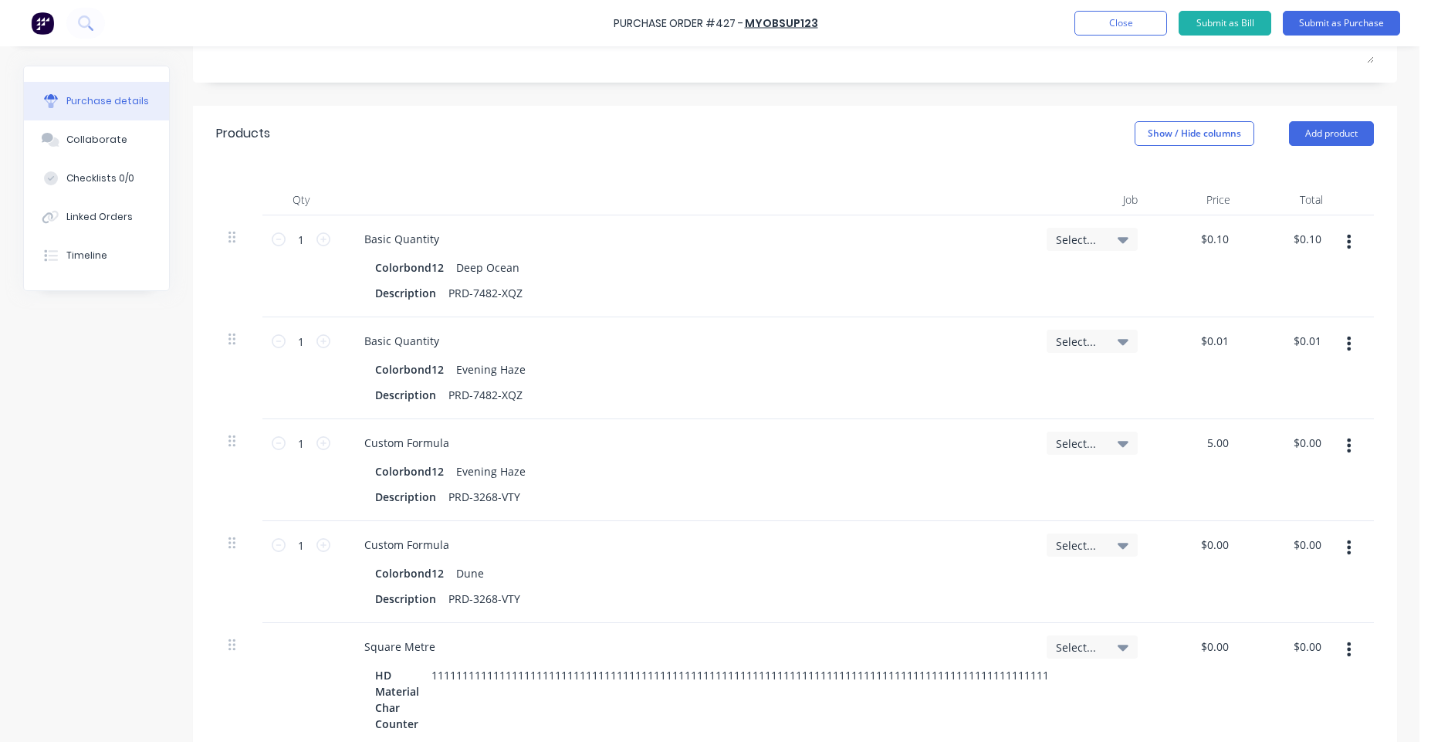
type input "$5.00"
drag, startPoint x: 1188, startPoint y: 553, endPoint x: 1212, endPoint y: 535, distance: 29.8
click at [1212, 535] on div "$0.00 $0.00" at bounding box center [1196, 572] width 93 height 102
click at [1212, 535] on input "0.00" at bounding box center [1217, 544] width 29 height 22
type input "$12.00"
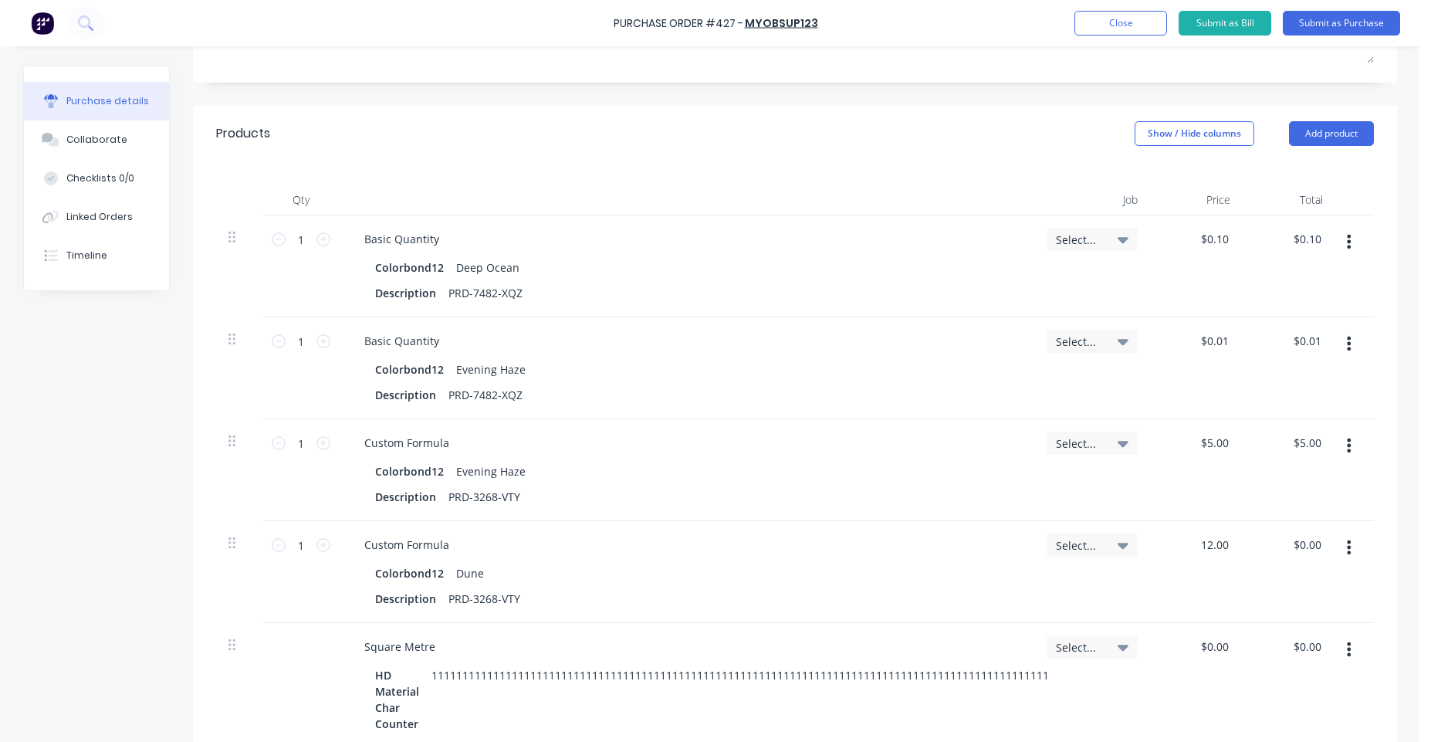
type input "$12.00"
click at [1189, 591] on div "$12.00 $12.00" at bounding box center [1196, 572] width 93 height 102
click at [1206, 640] on input "0.00" at bounding box center [1217, 646] width 29 height 22
type input "$1,000.00"
type input "$4,000.00"
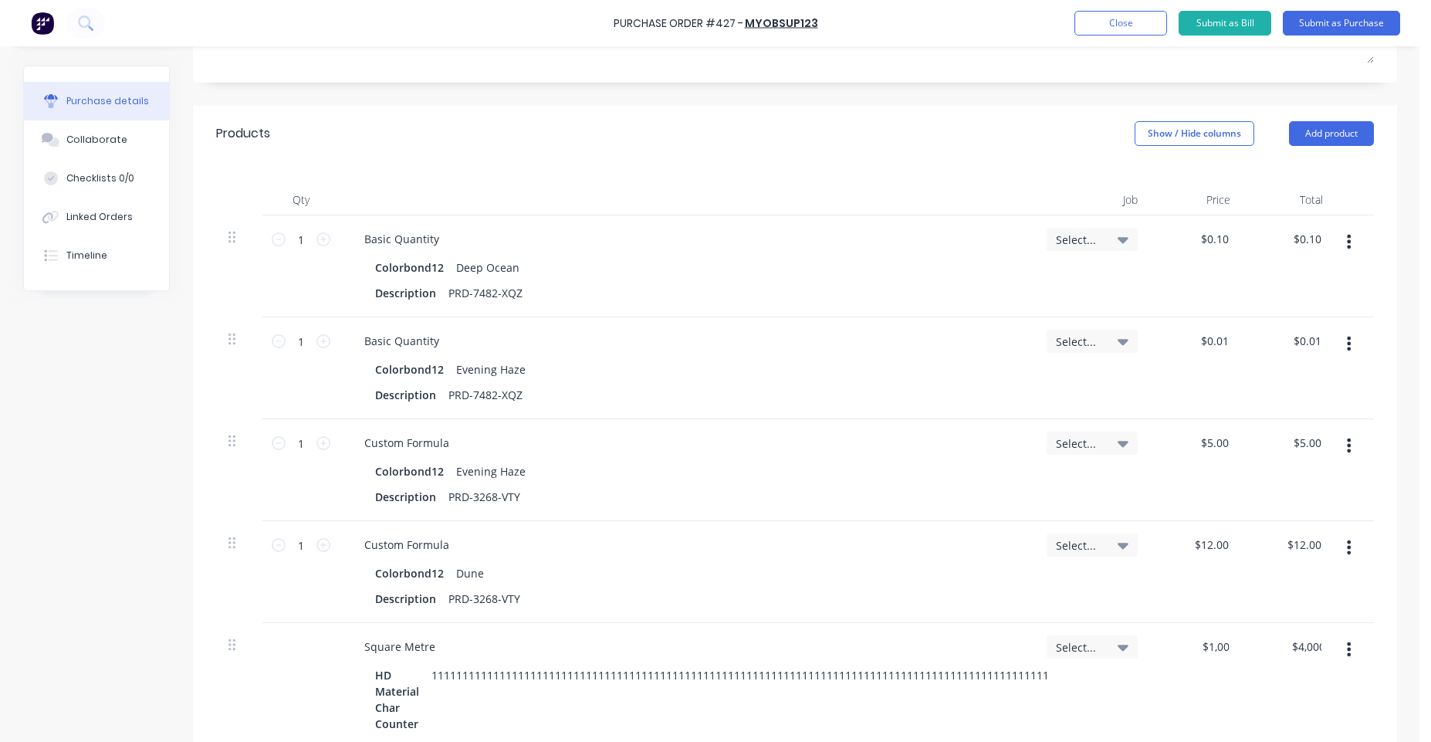
click at [1247, 609] on div "$12.00 $12.00" at bounding box center [1289, 572] width 93 height 102
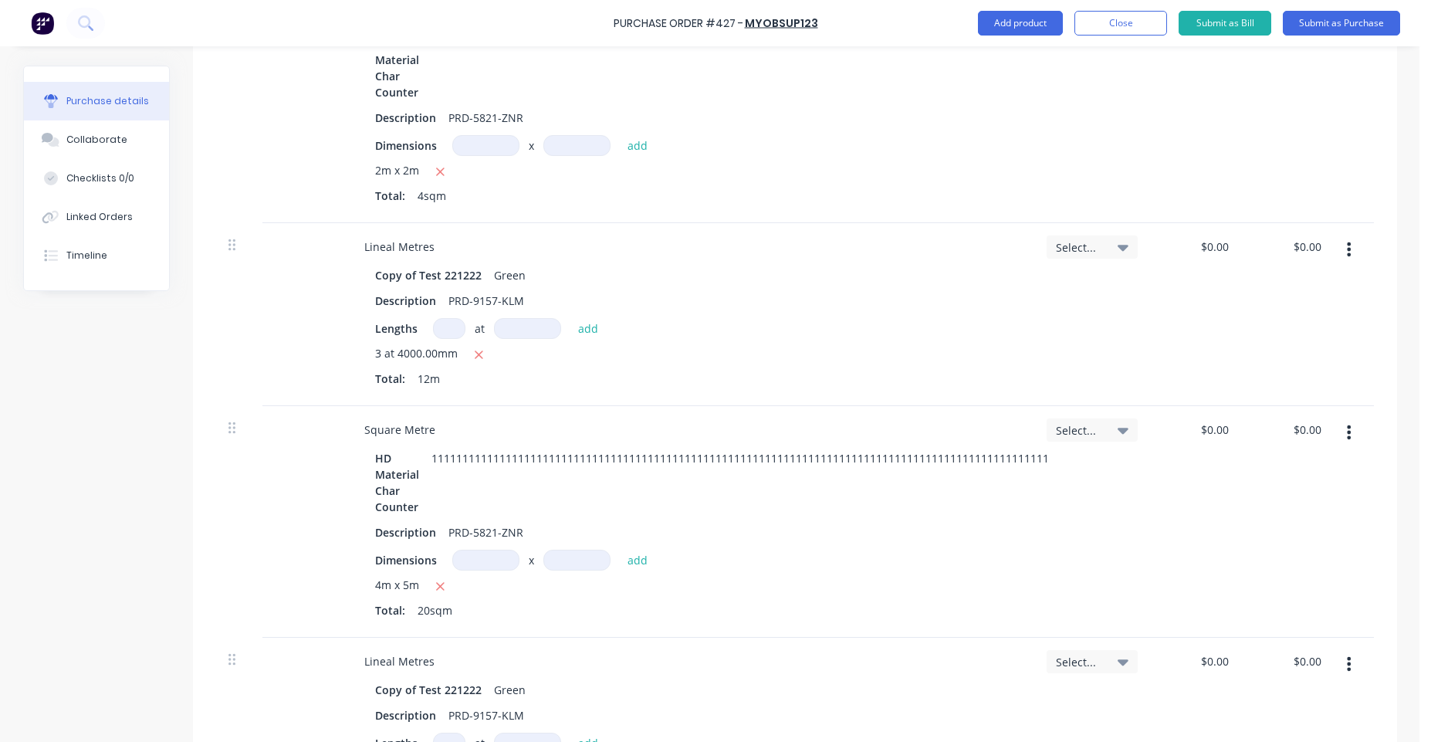
scroll to position [925, 0]
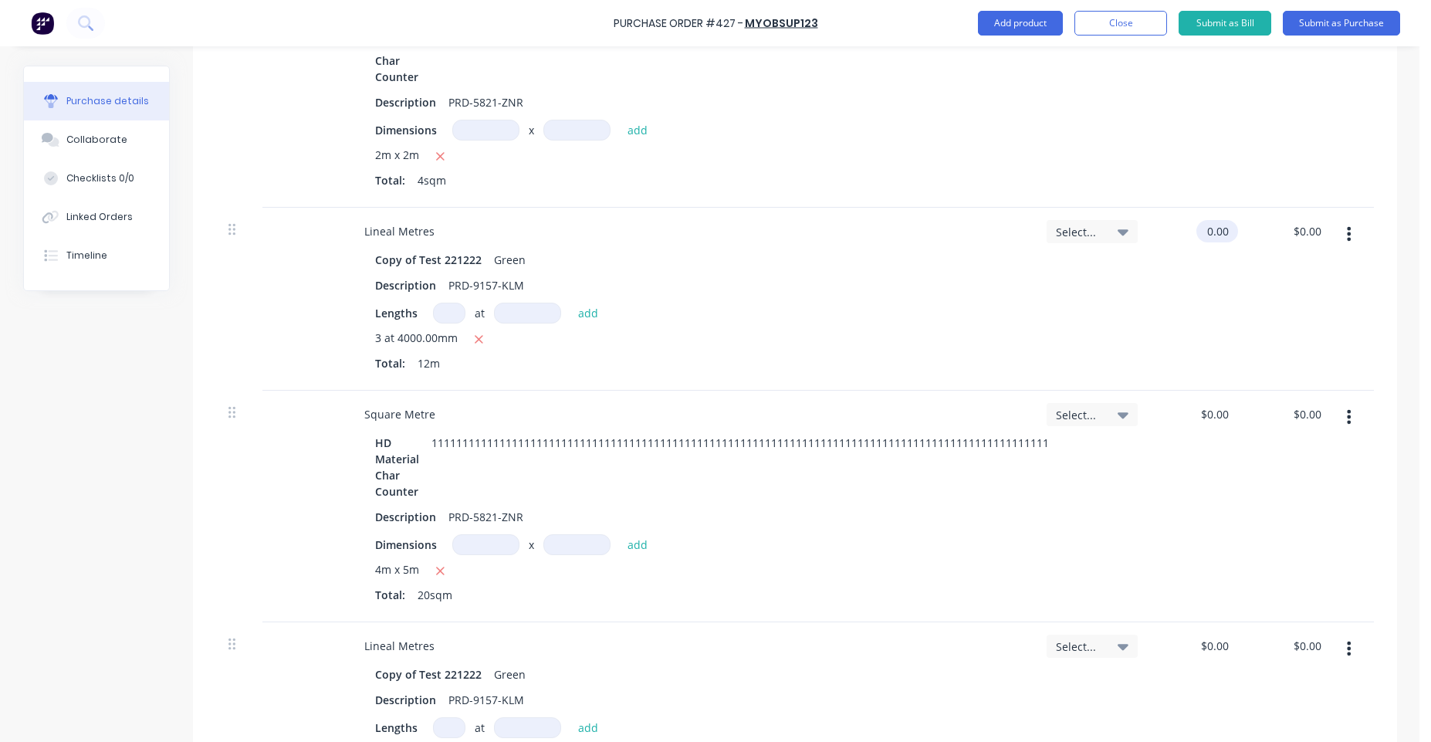
click at [1204, 227] on input "0.00" at bounding box center [1214, 231] width 36 height 22
type input "$200.00"
type input "$2,400.00"
click at [1208, 292] on div "$200.00 $200.00" at bounding box center [1196, 299] width 93 height 183
click at [1203, 408] on input "0.00" at bounding box center [1217, 414] width 29 height 22
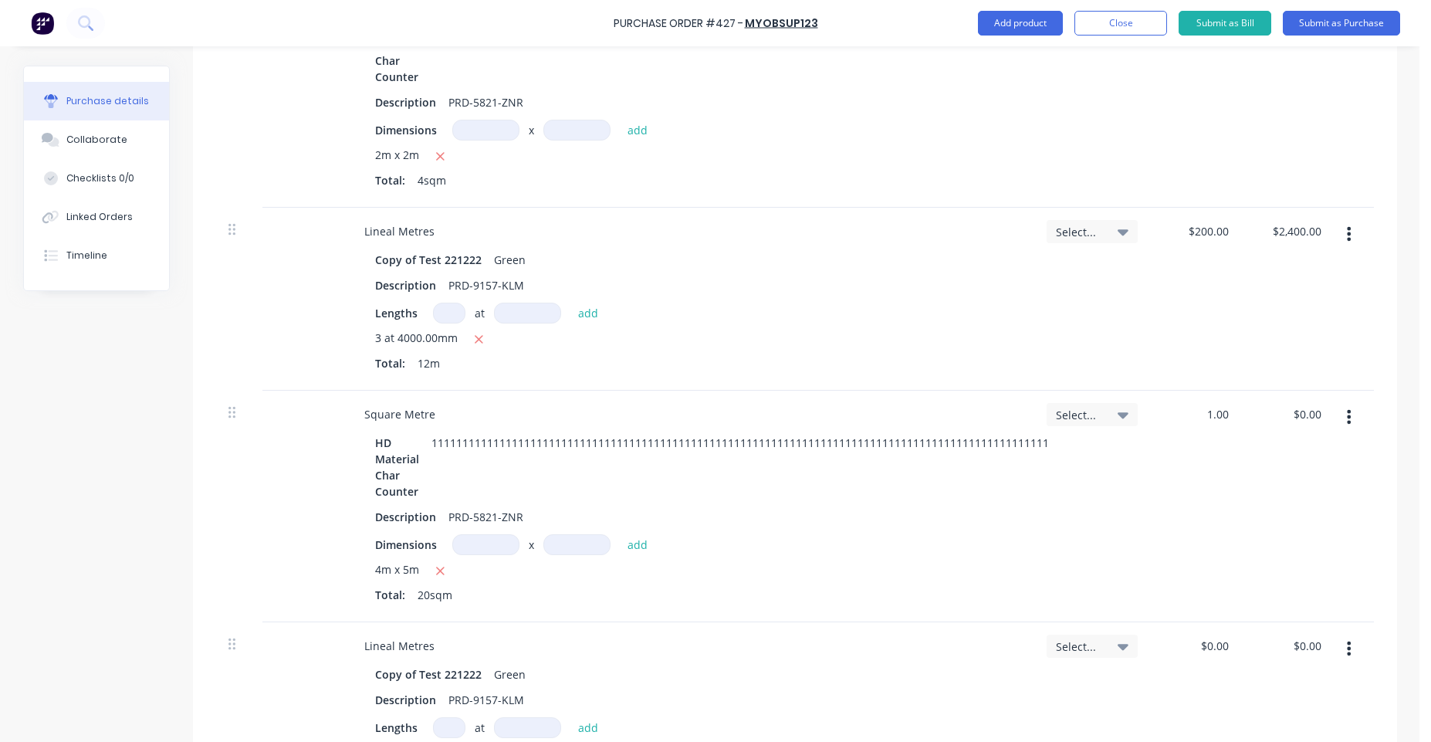
type input "$1.00"
type input "$20.00"
click at [1207, 535] on div "$1.00 $1.00" at bounding box center [1196, 507] width 93 height 232
click at [1203, 648] on input "0.00" at bounding box center [1217, 645] width 29 height 22
type input "$100.00"
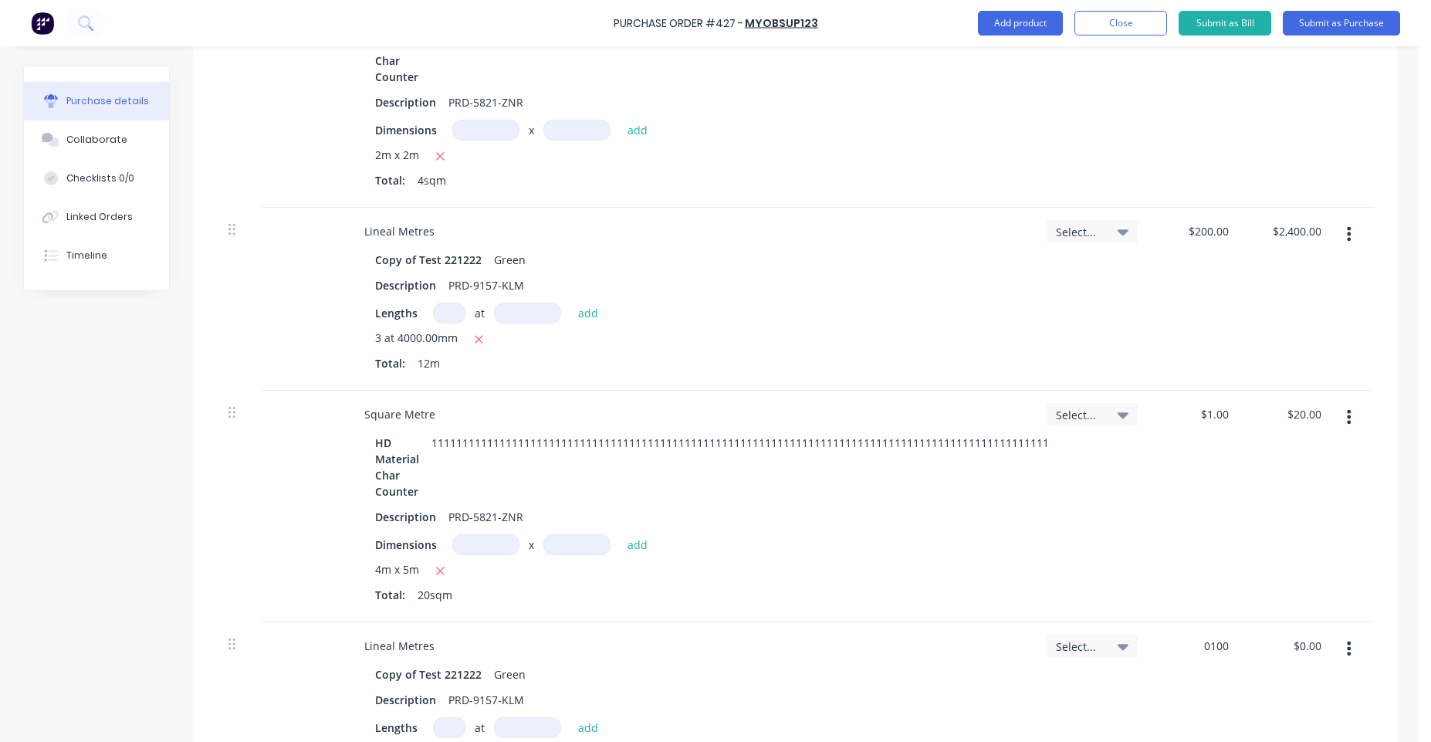
type input "$400.00"
click at [1244, 560] on div "$20.00 $20.00" at bounding box center [1289, 507] width 93 height 232
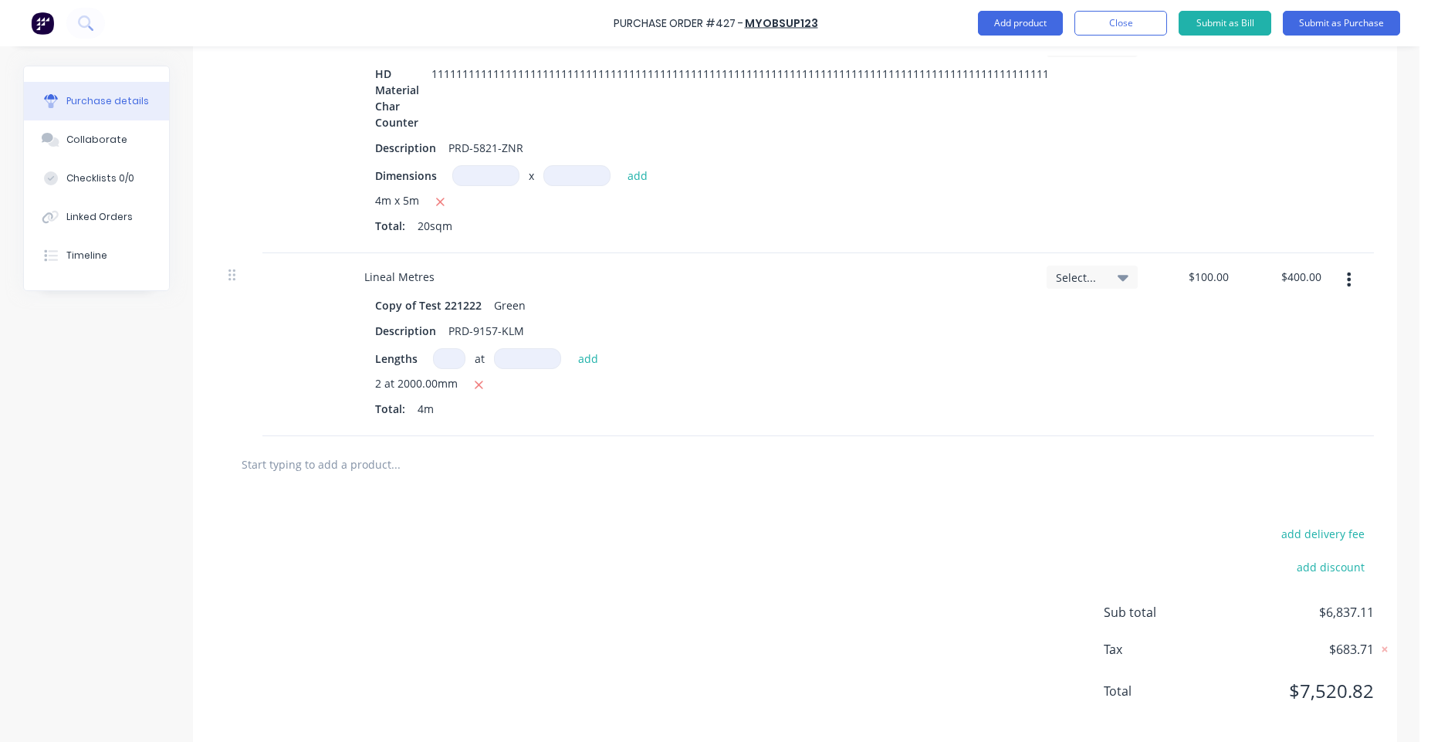
scroll to position [1314, 0]
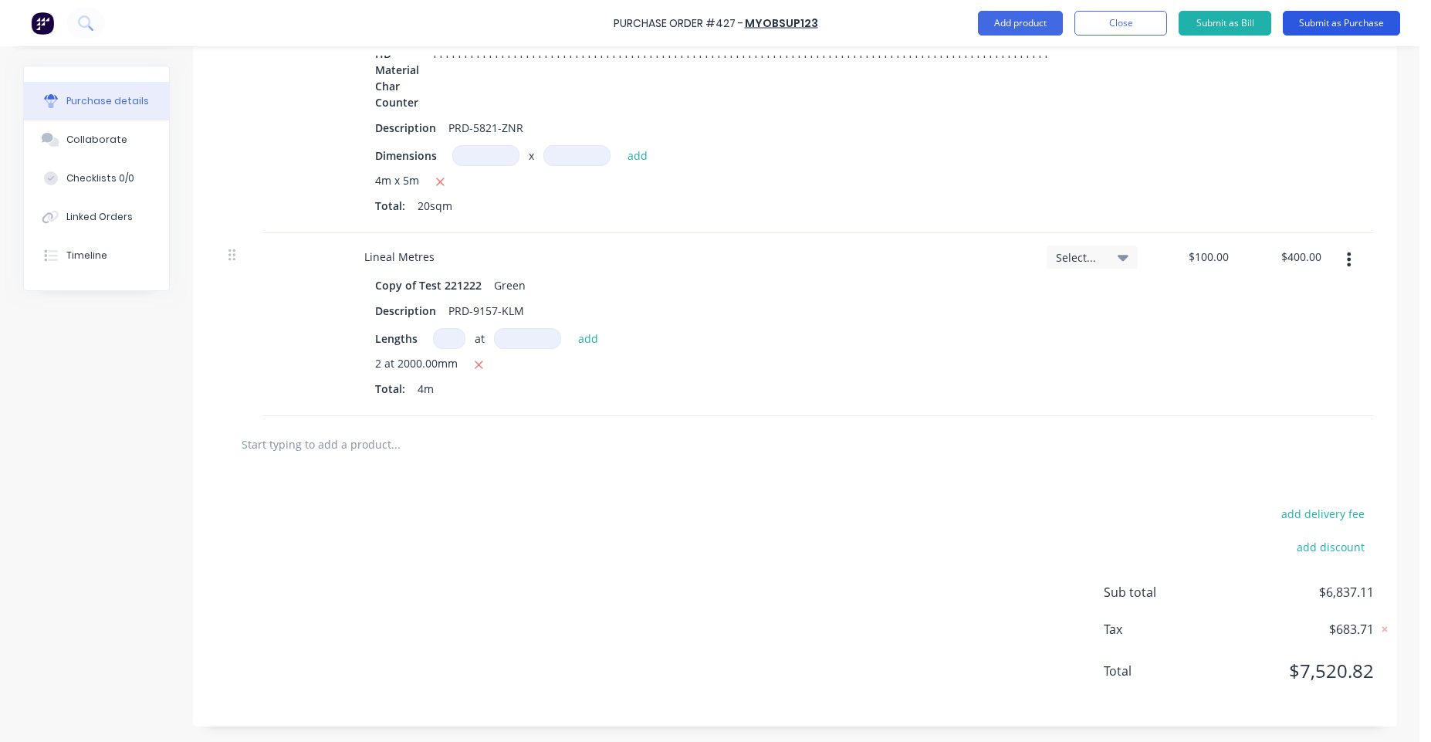
click at [1327, 31] on button "Submit as Purchase" at bounding box center [1341, 23] width 117 height 25
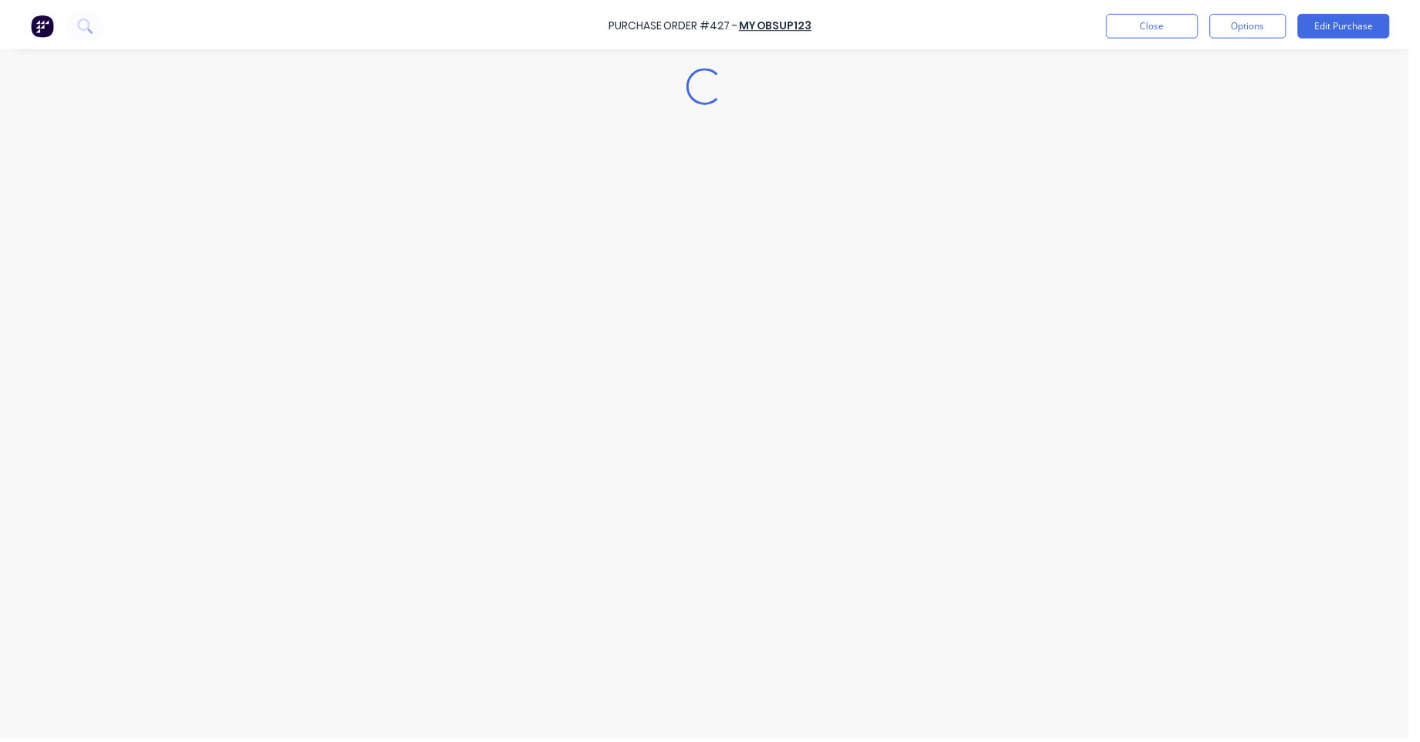
scroll to position [0, 0]
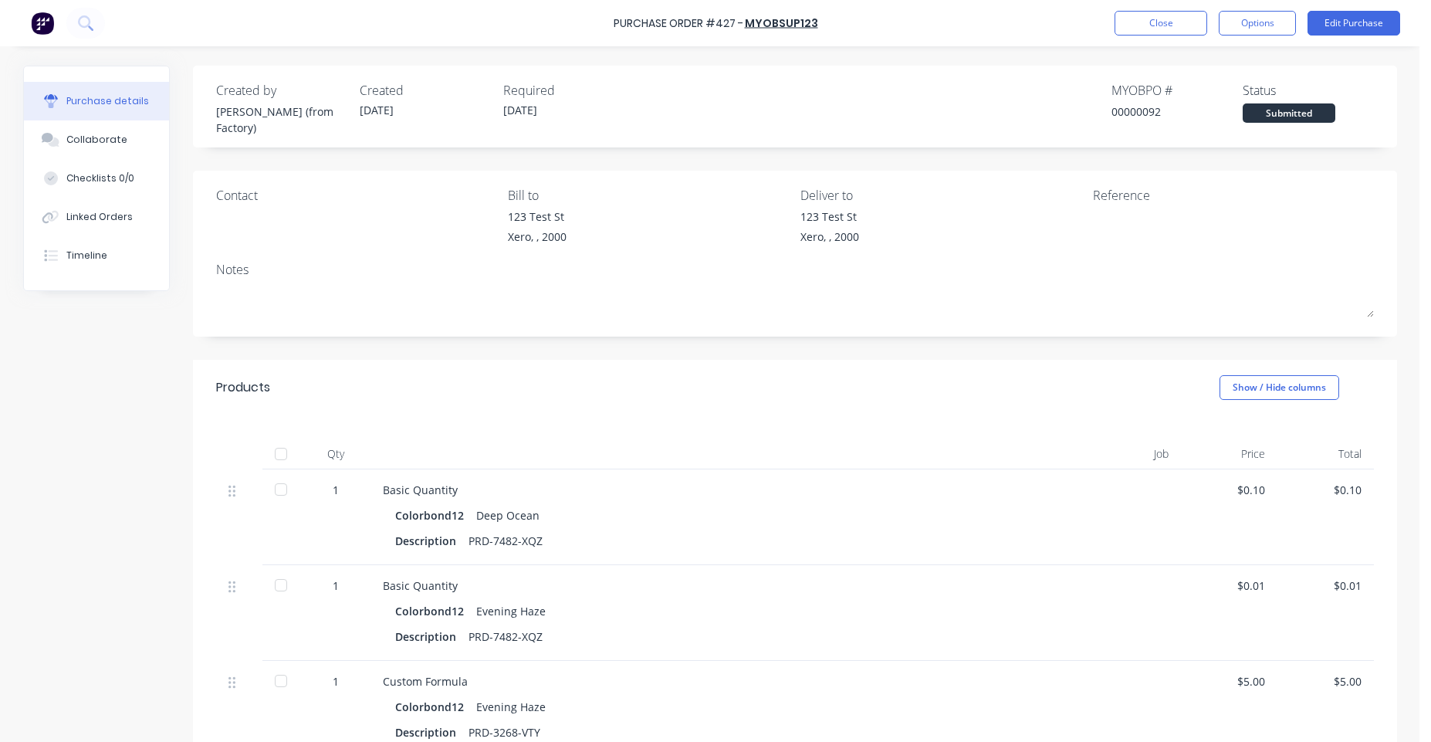
click at [282, 455] on div at bounding box center [281, 453] width 31 height 31
click at [92, 218] on div "Linked Orders" at bounding box center [99, 217] width 66 height 14
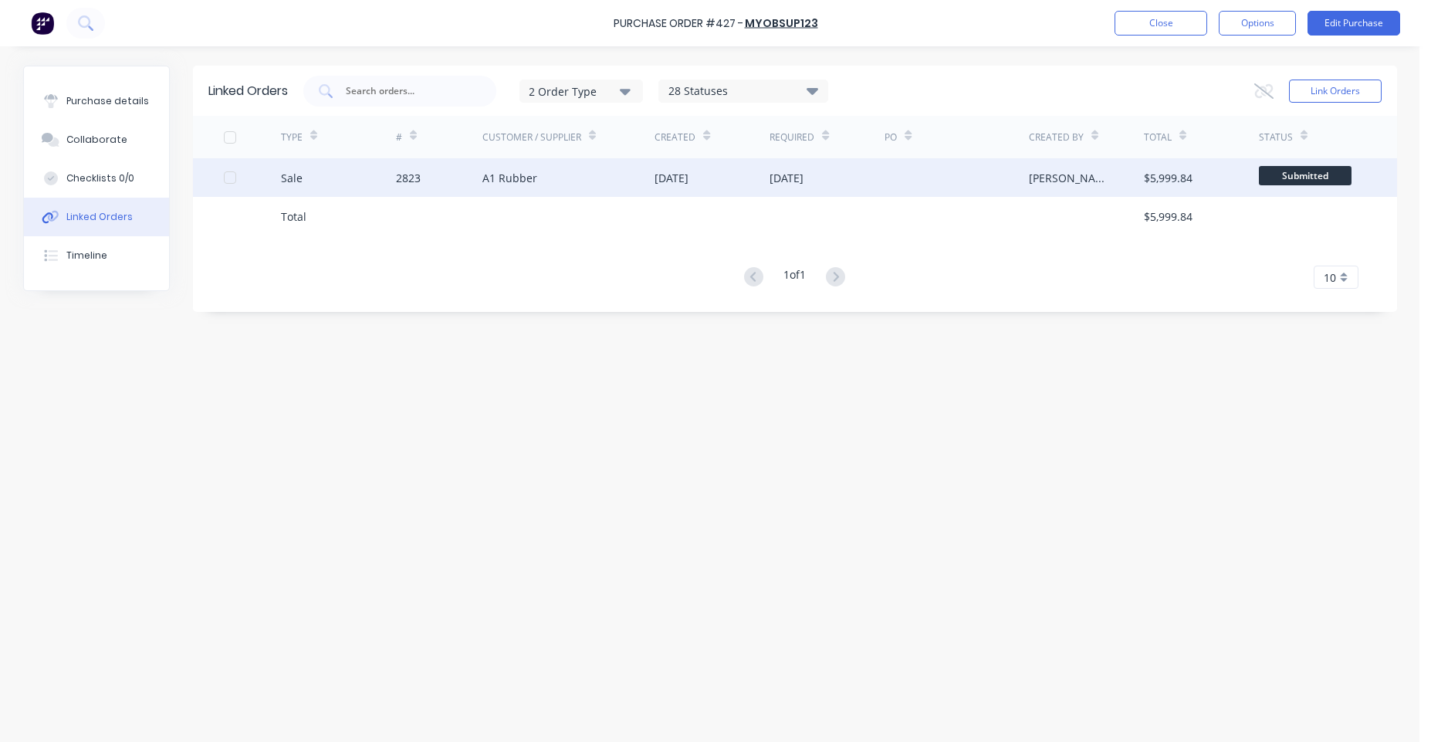
click at [545, 178] on div "A1 Rubber" at bounding box center [568, 177] width 173 height 39
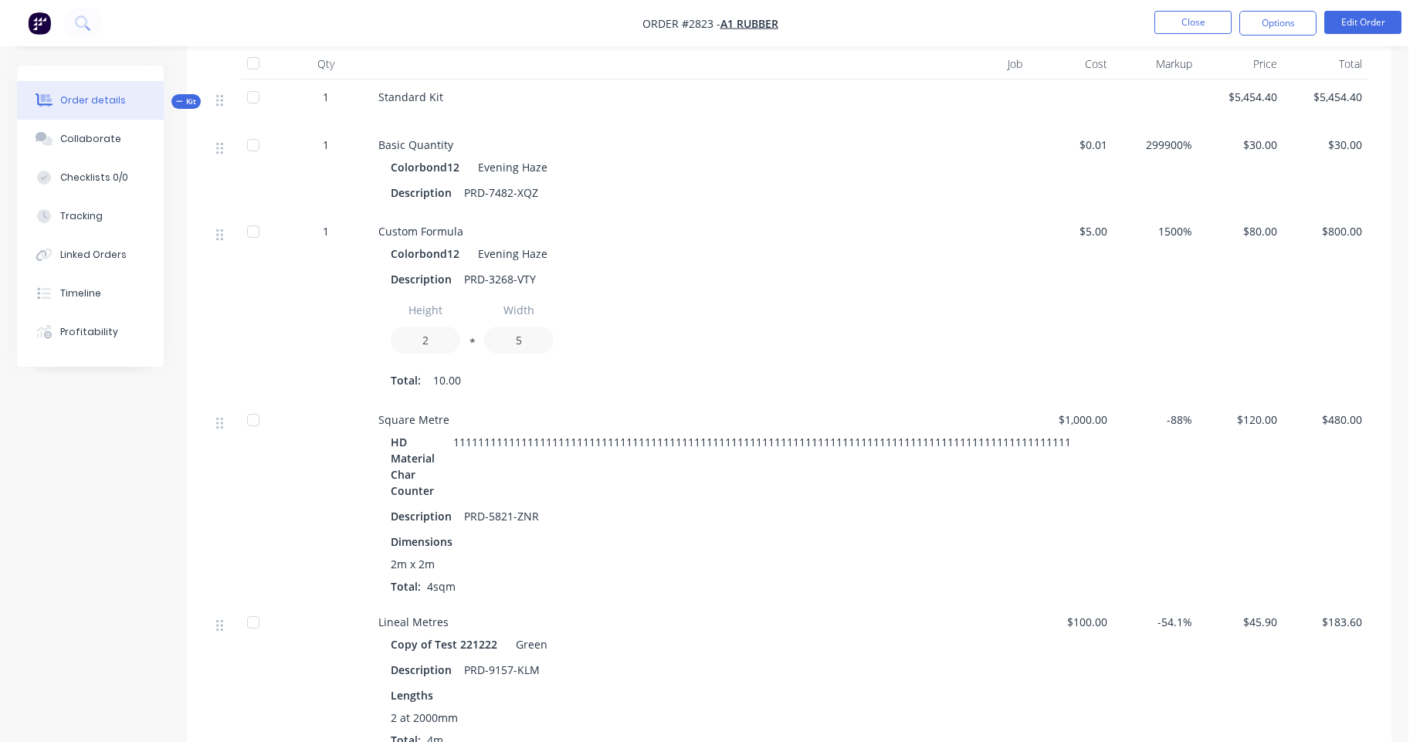
scroll to position [31, 0]
